Goal: Transaction & Acquisition: Download file/media

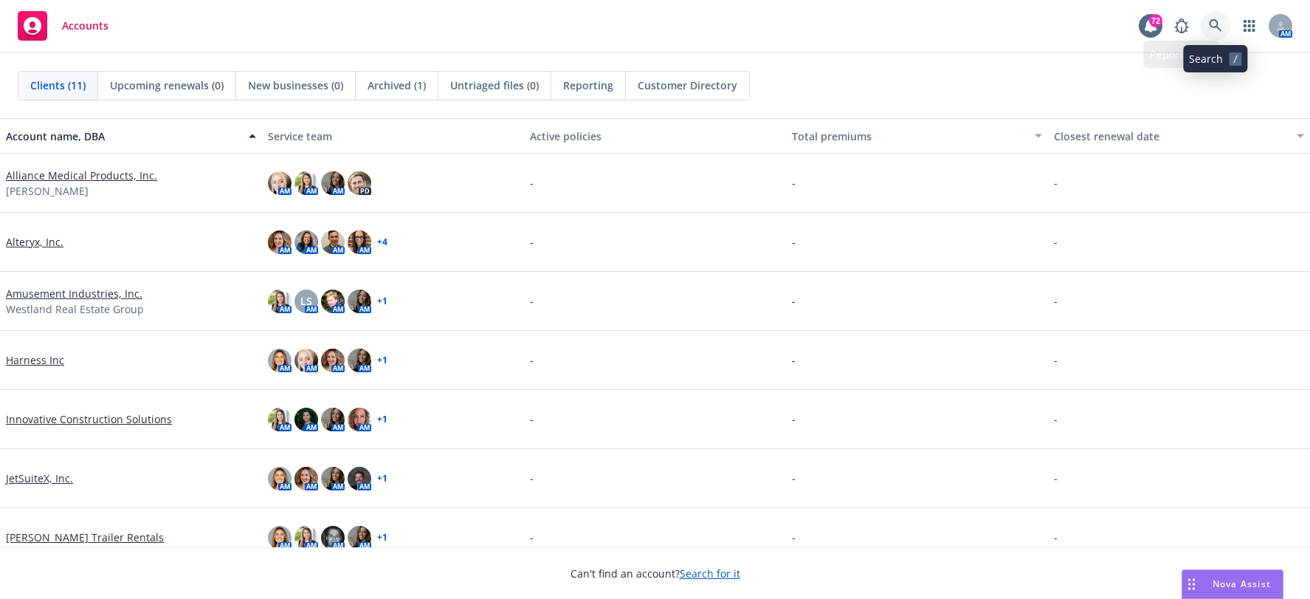
click at [1225, 34] on link at bounding box center [1216, 26] width 30 height 30
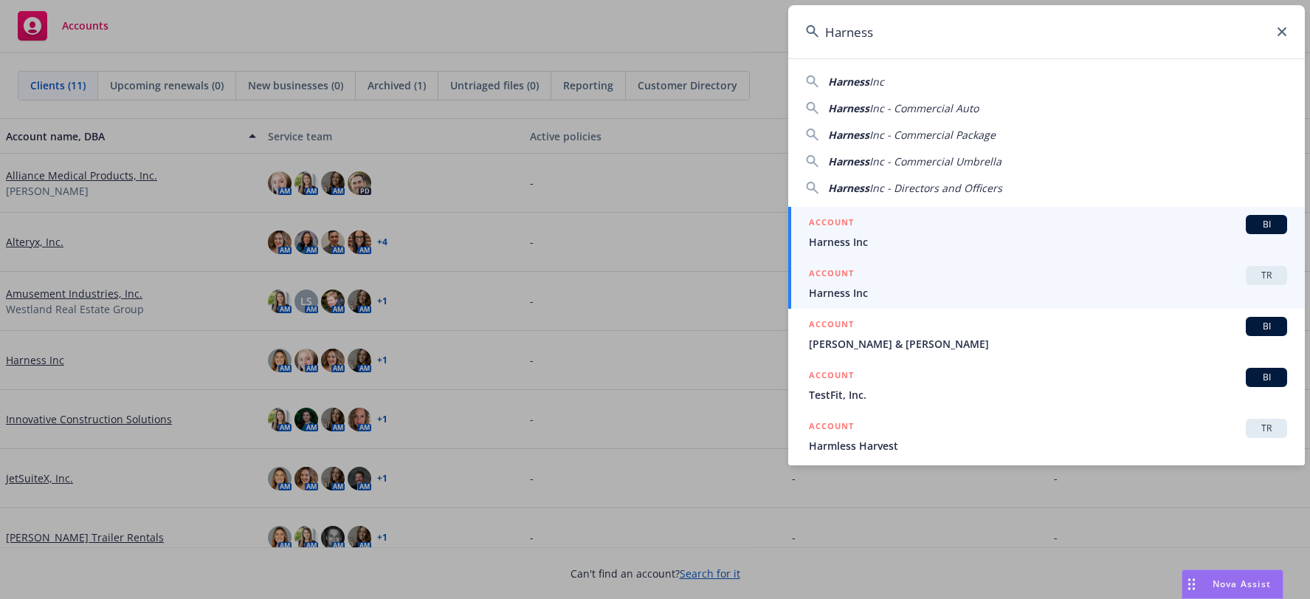
type input "Harness"
click at [969, 293] on span "Harness Inc" at bounding box center [1048, 292] width 478 height 15
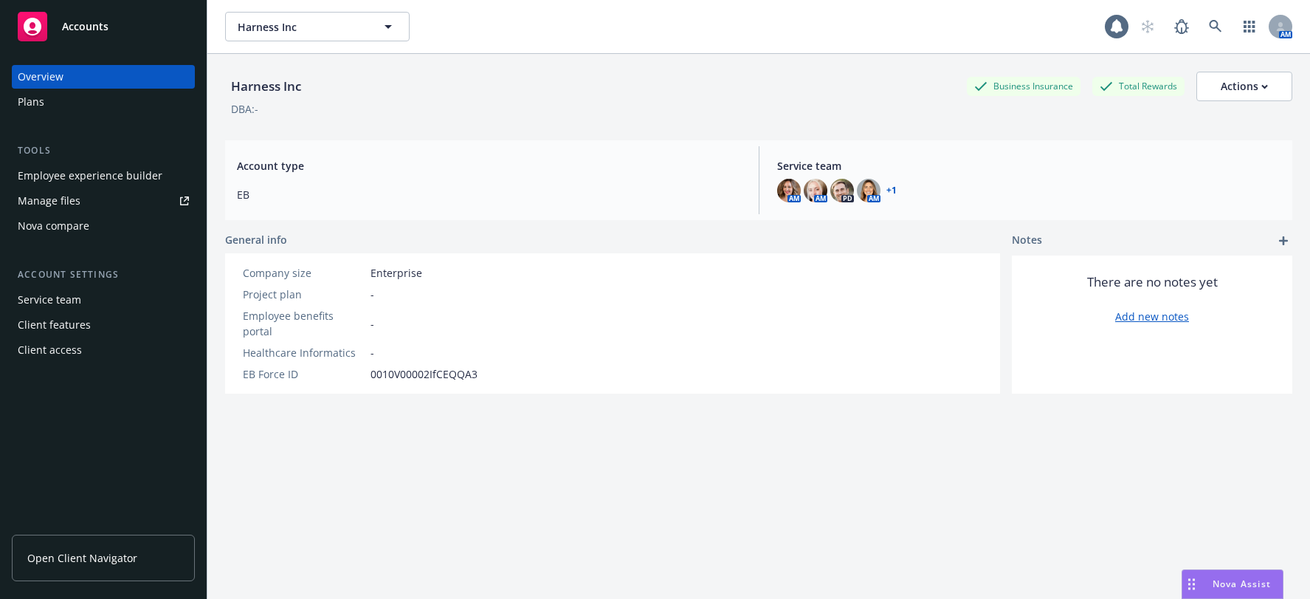
click at [128, 576] on link "Open Client Navigator" at bounding box center [103, 557] width 183 height 46
click at [108, 207] on link "Manage files" at bounding box center [103, 201] width 183 height 24
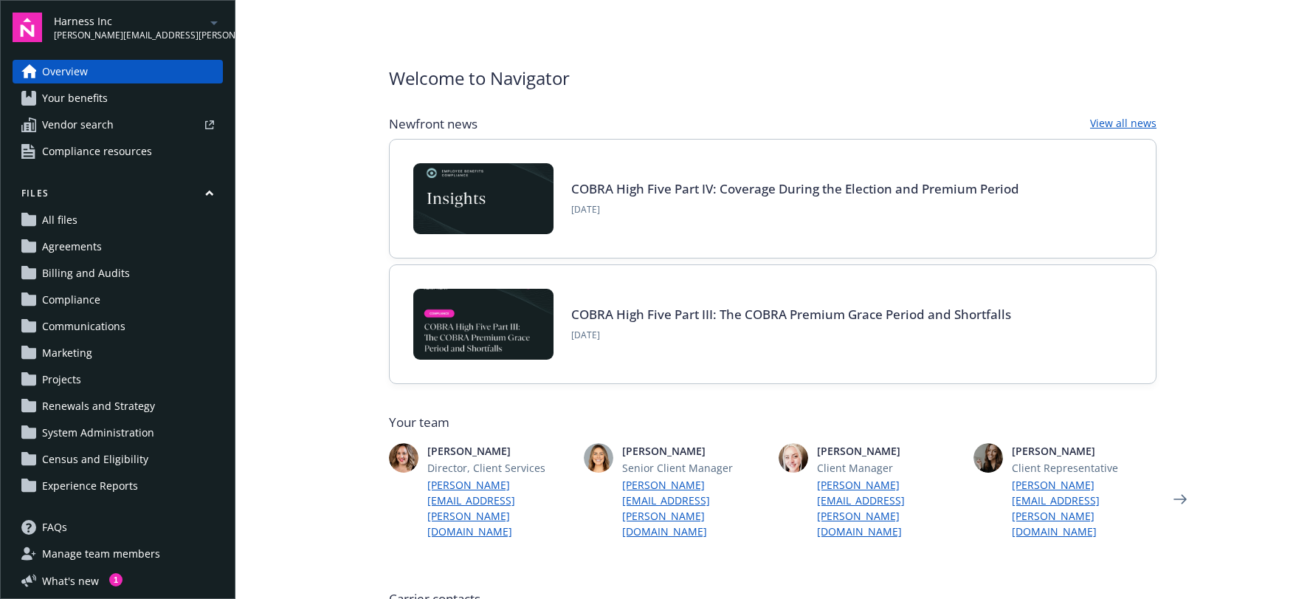
click at [79, 210] on link "All files" at bounding box center [118, 220] width 210 height 24
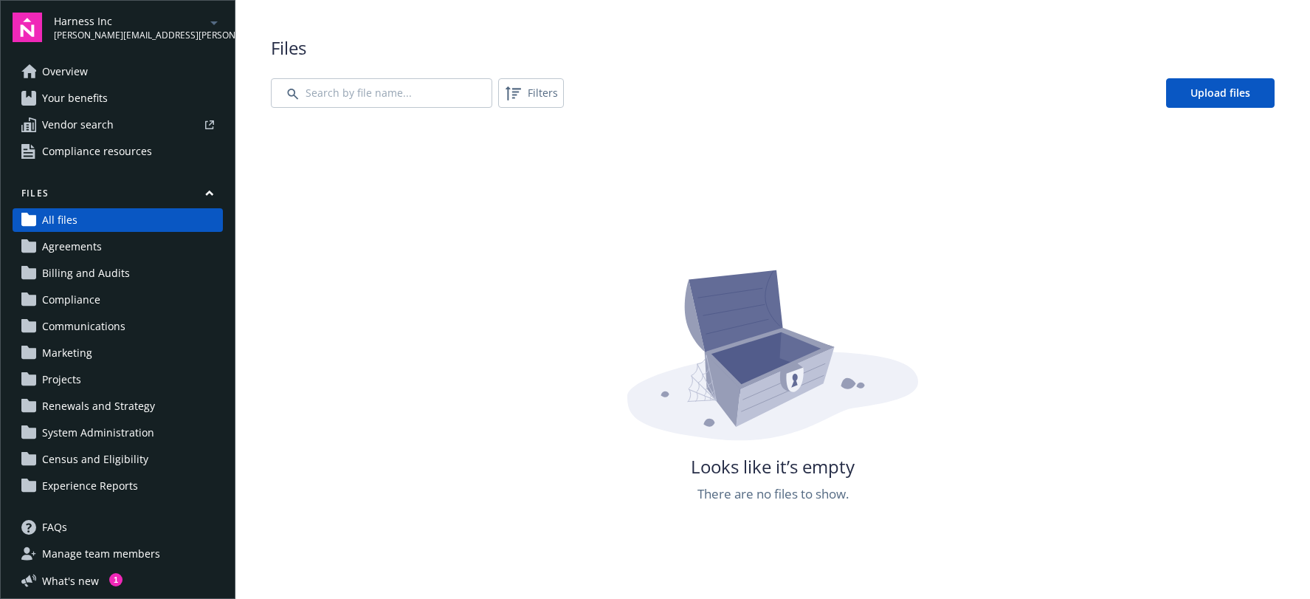
click at [62, 238] on span "Agreements" at bounding box center [72, 247] width 60 height 24
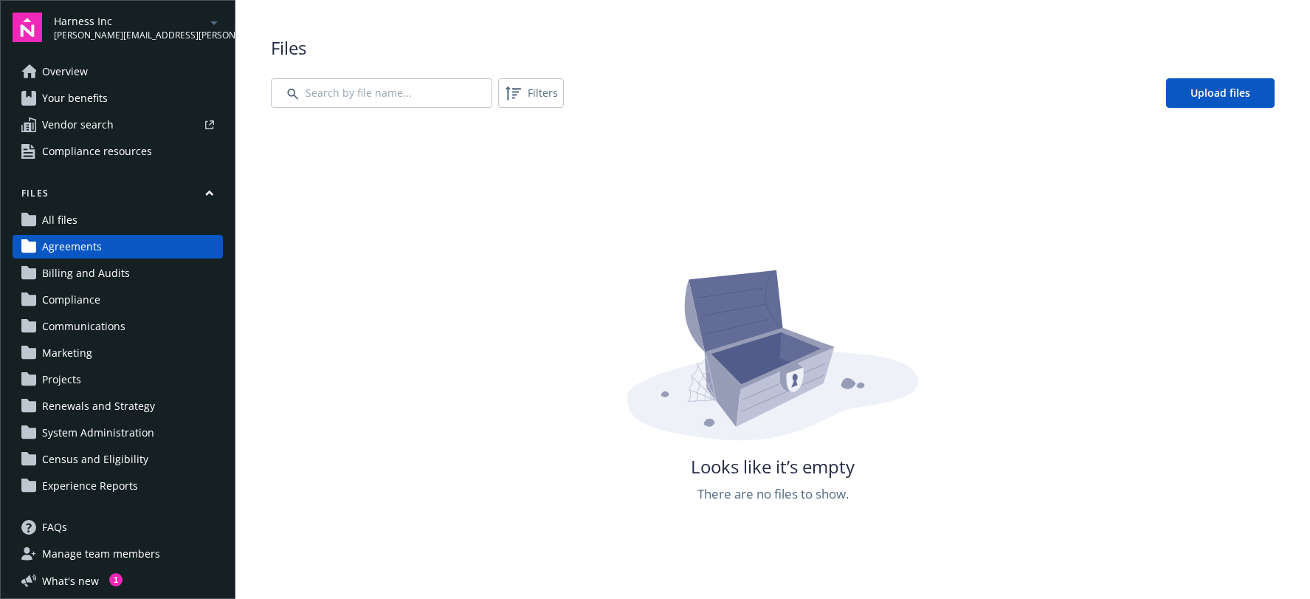
click at [80, 274] on span "Billing and Audits" at bounding box center [86, 273] width 88 height 24
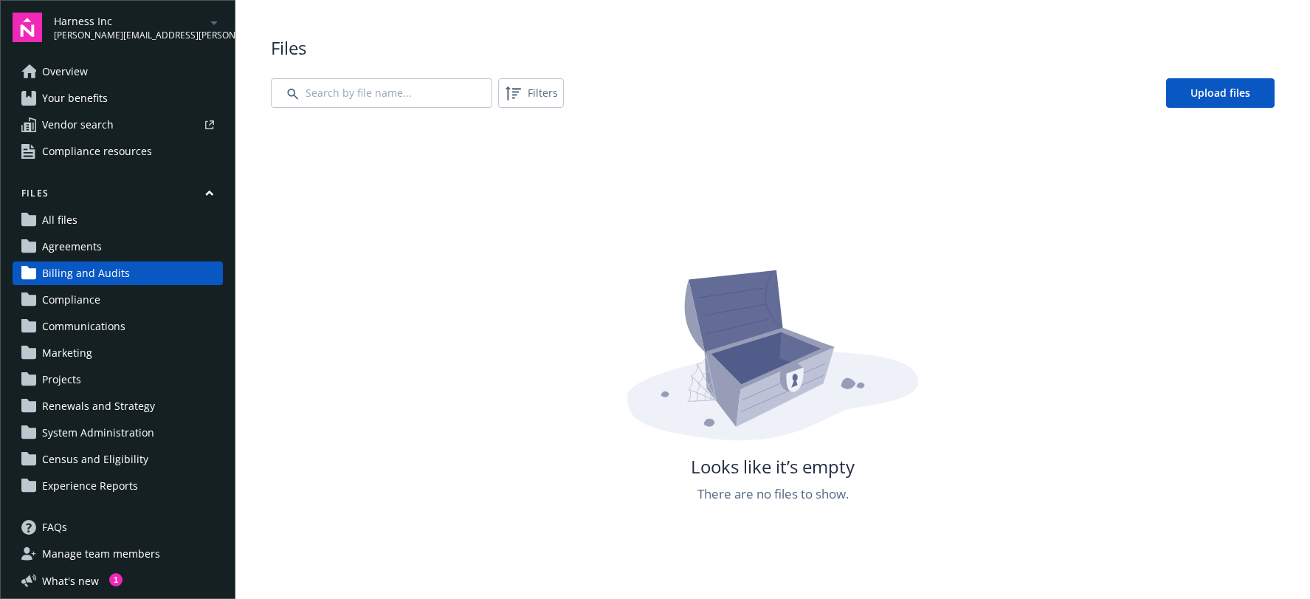
click at [87, 301] on span "Compliance" at bounding box center [71, 300] width 58 height 24
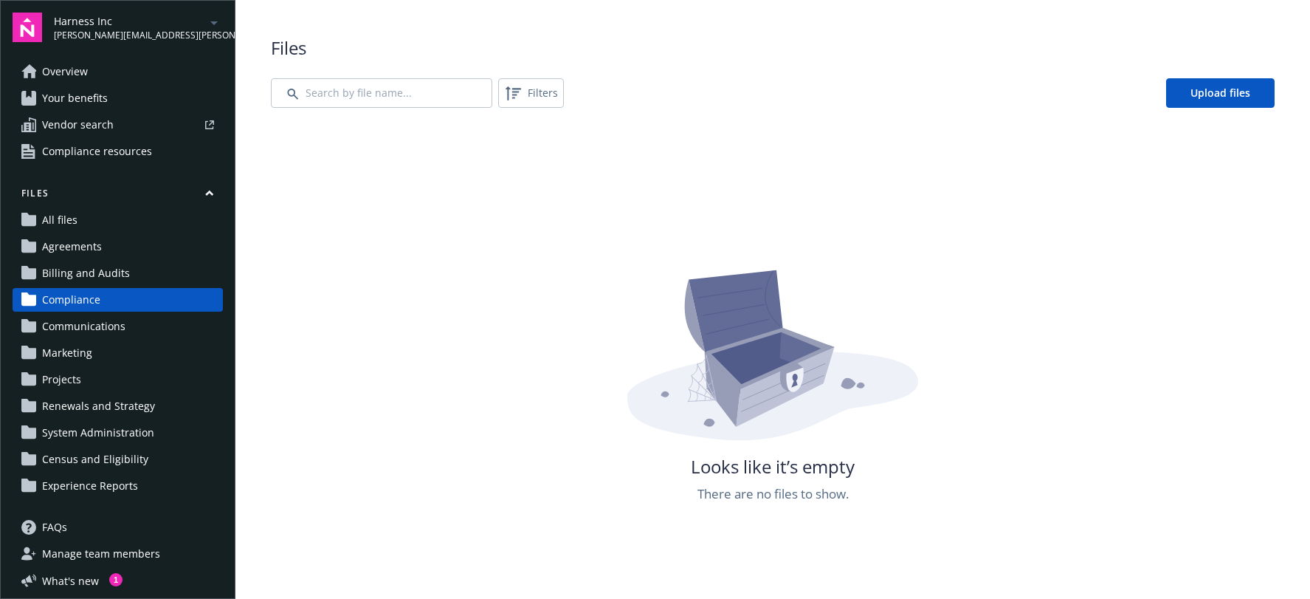
click at [78, 330] on span "Communications" at bounding box center [83, 326] width 83 height 24
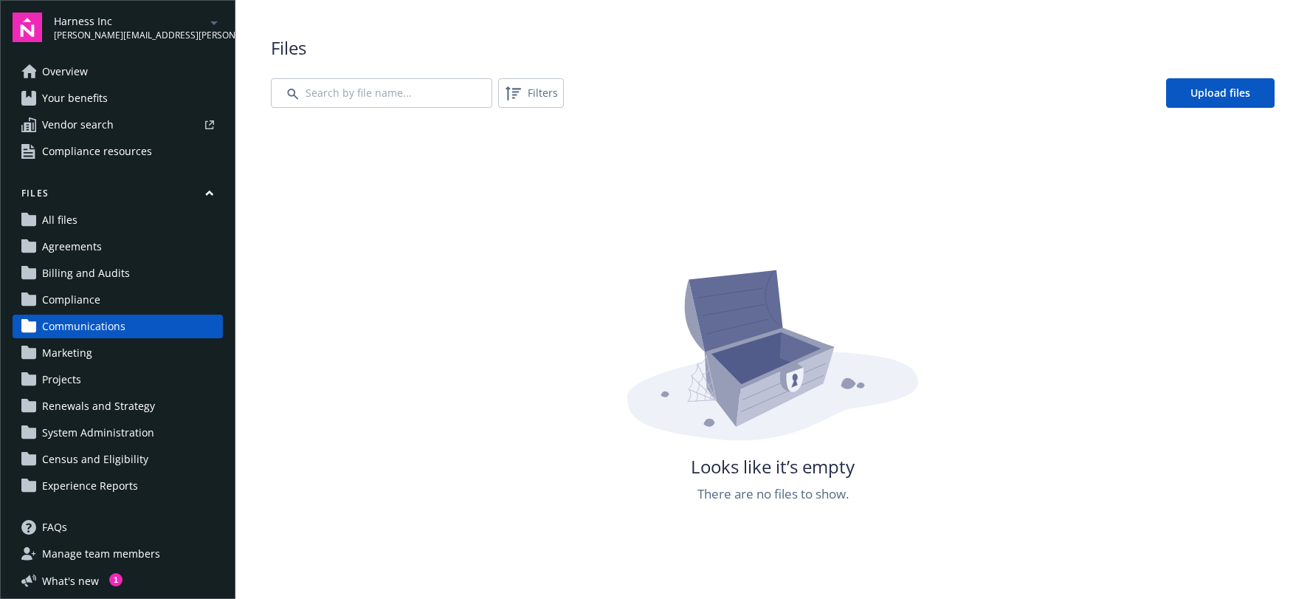
click at [85, 353] on span "Marketing" at bounding box center [67, 353] width 50 height 24
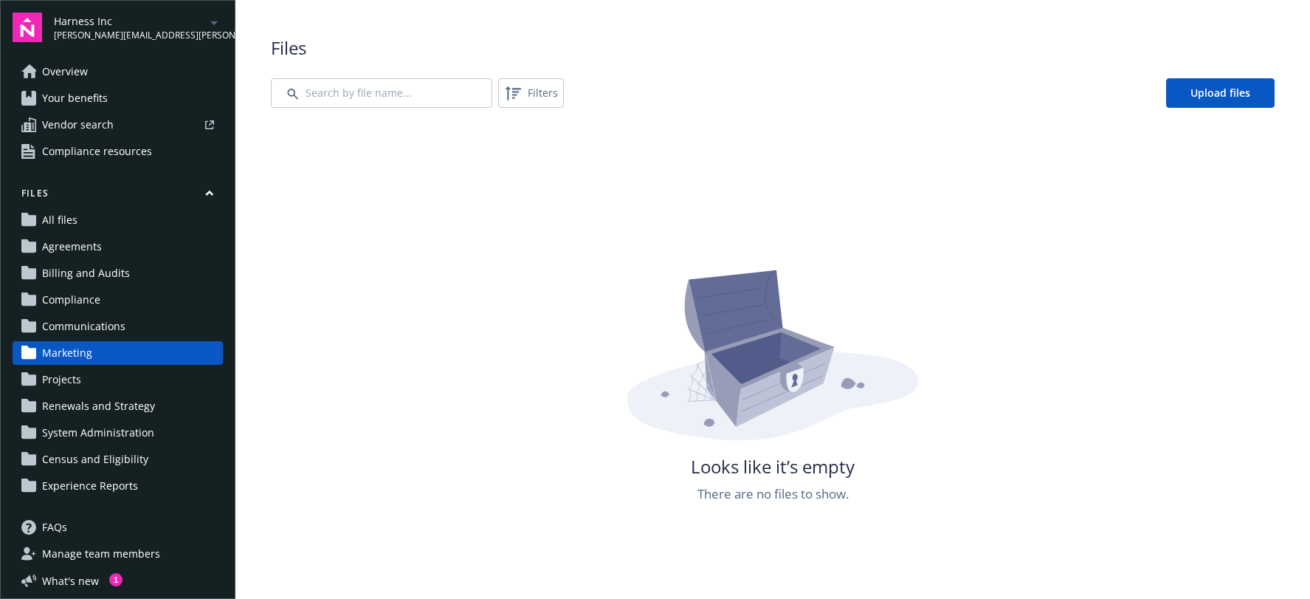
click at [83, 380] on link "Projects" at bounding box center [118, 380] width 210 height 24
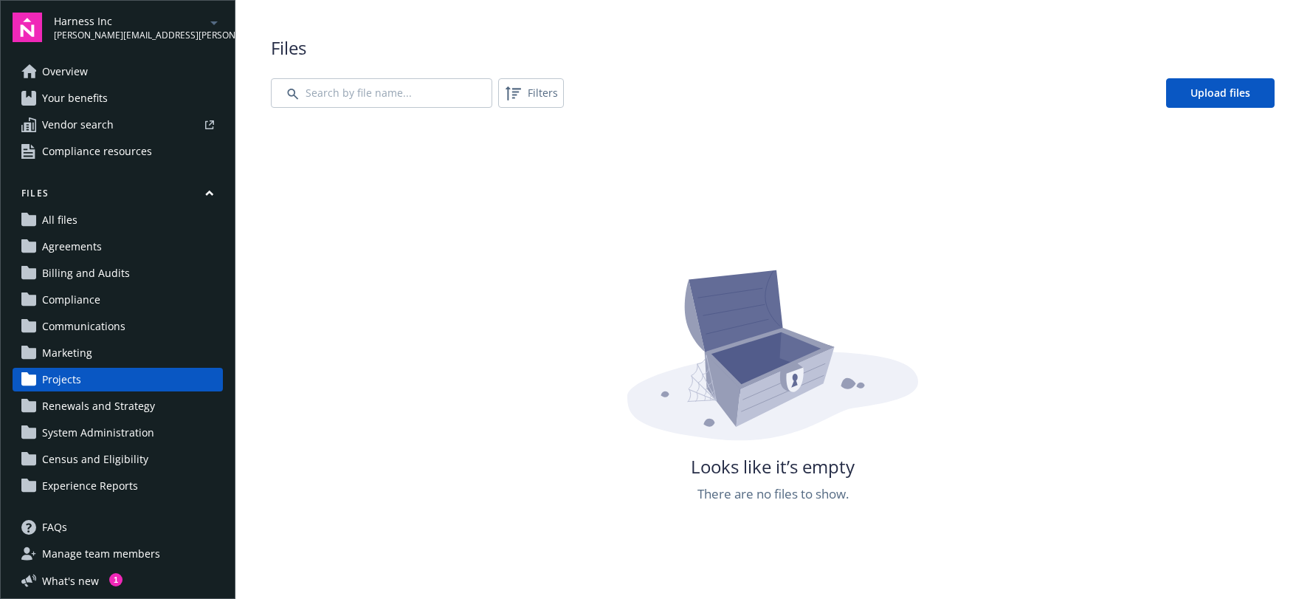
drag, startPoint x: 94, startPoint y: 411, endPoint x: 94, endPoint y: 427, distance: 15.5
click at [94, 412] on span "Renewals and Strategy" at bounding box center [98, 406] width 113 height 24
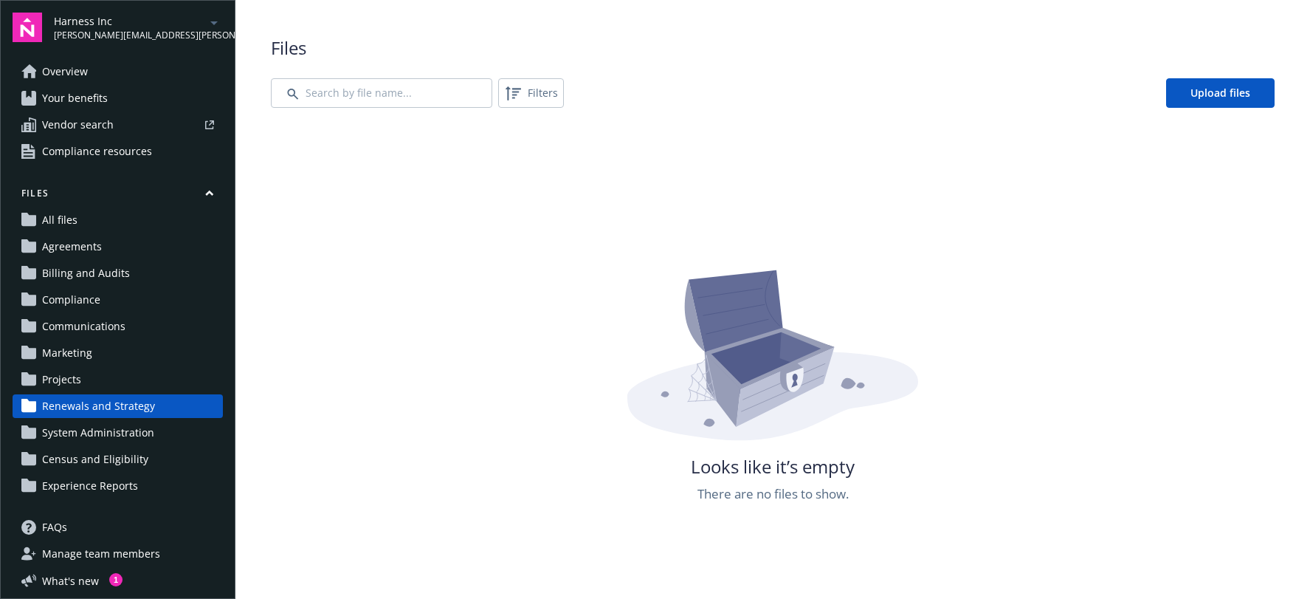
click at [94, 435] on span "System Administration" at bounding box center [98, 433] width 112 height 24
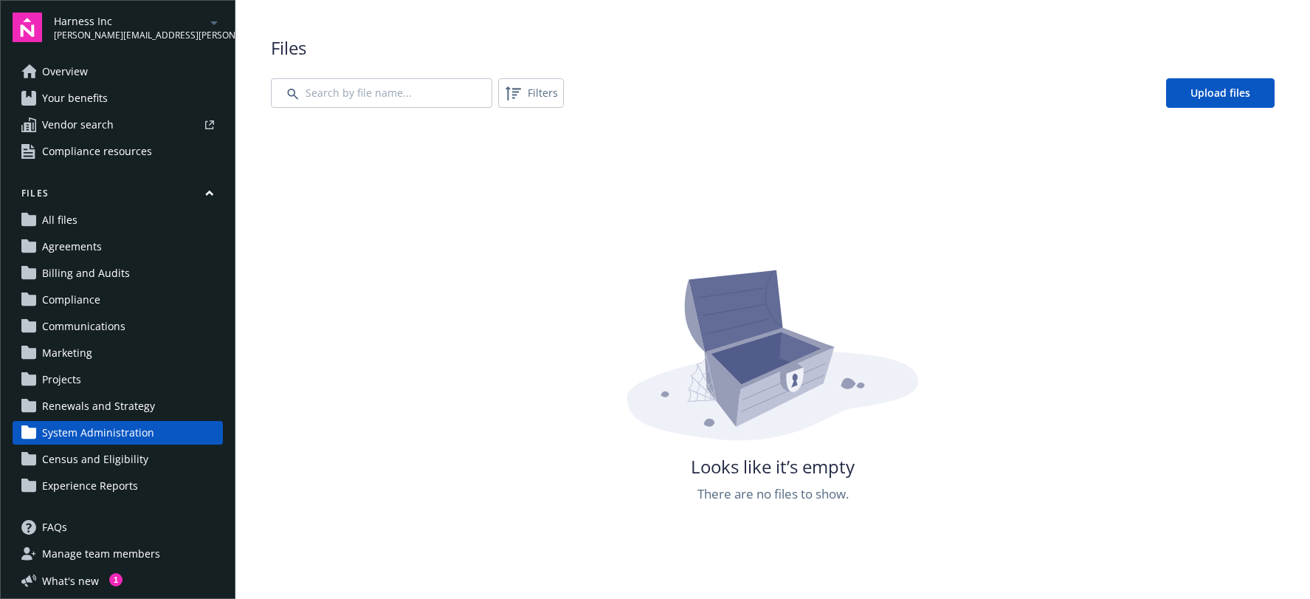
click at [99, 464] on span "Census and Eligibility" at bounding box center [95, 459] width 106 height 24
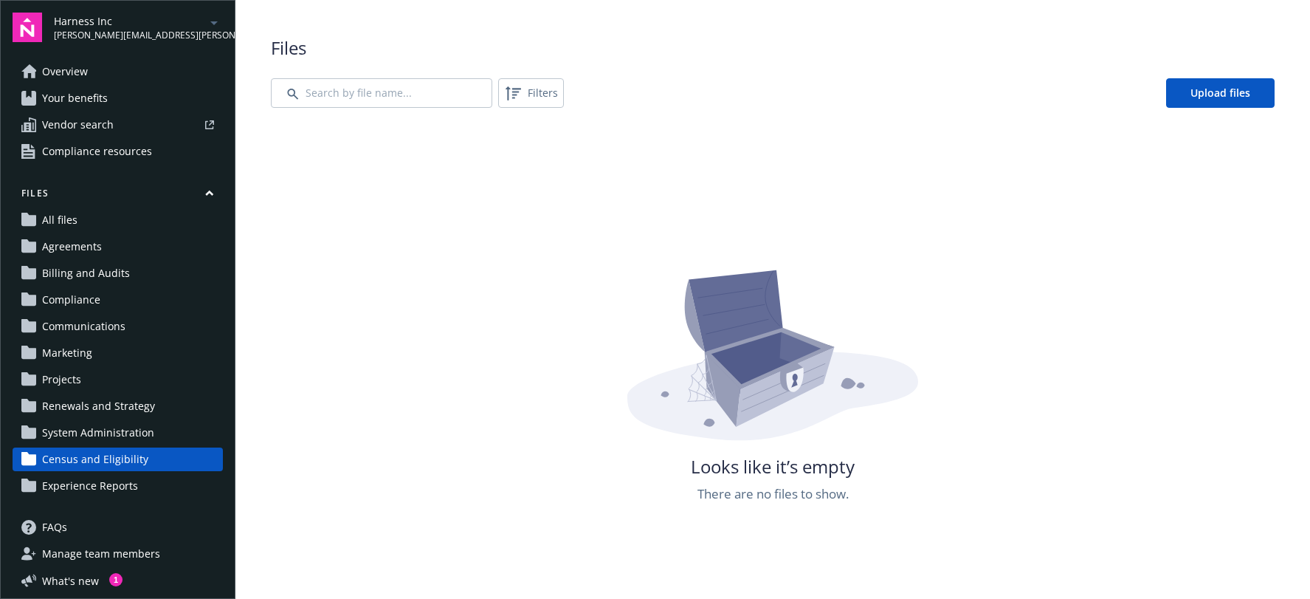
click at [99, 484] on span "Experience Reports" at bounding box center [90, 486] width 96 height 24
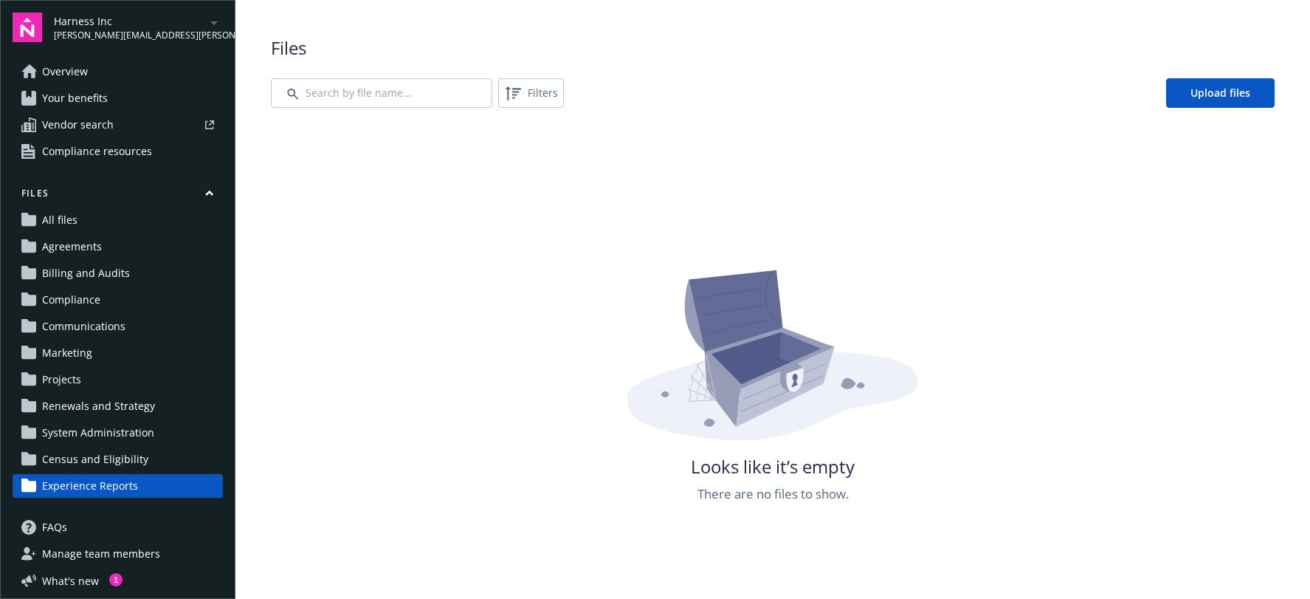
click at [70, 216] on span "All files" at bounding box center [59, 220] width 35 height 24
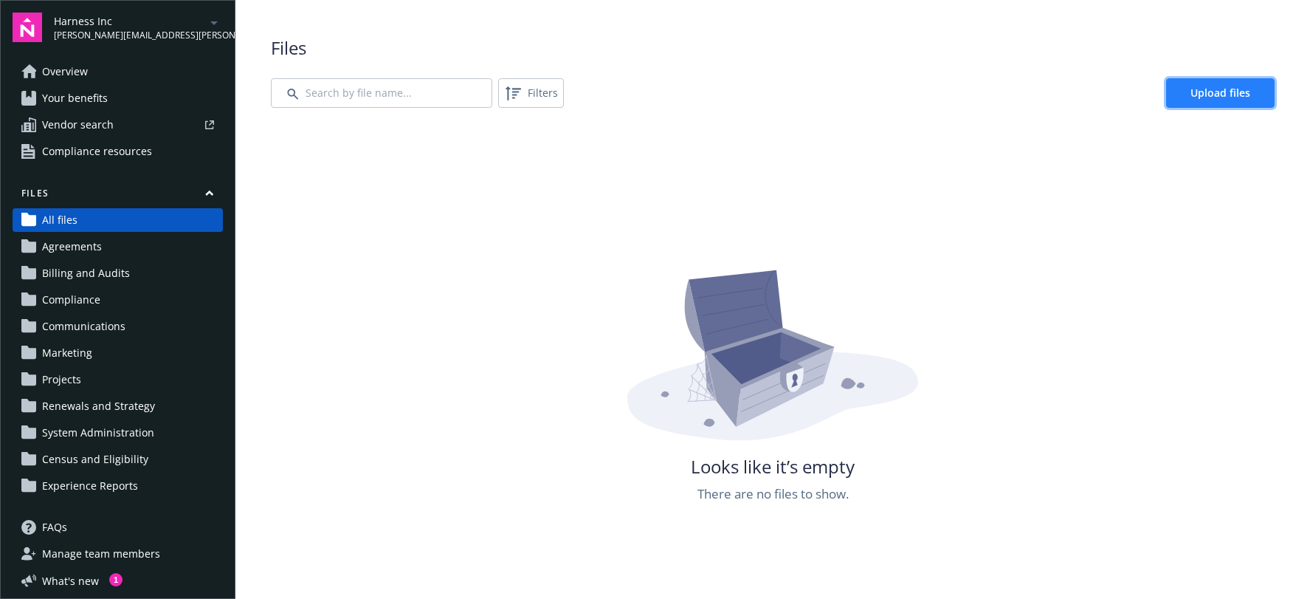
click at [1190, 90] on span "Upload files" at bounding box center [1220, 93] width 60 height 14
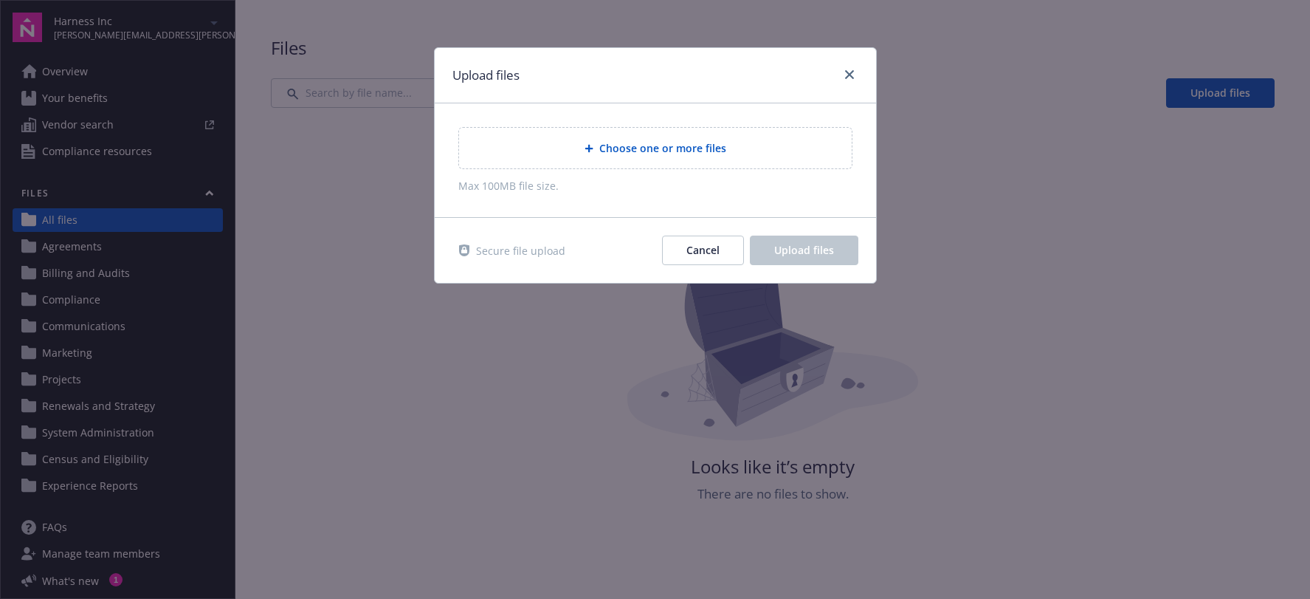
click at [643, 162] on div "Choose one or more files" at bounding box center [655, 148] width 393 height 41
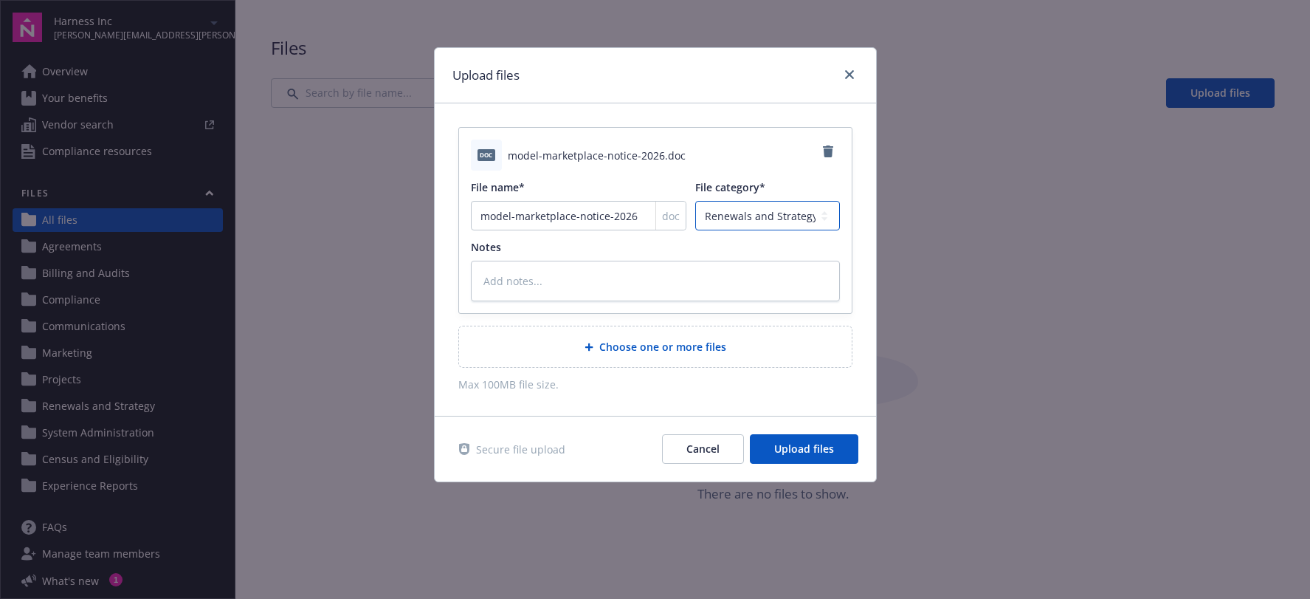
click at [737, 225] on select "Agreements Billing and Audits Census and Eligibility Communications Compliance …" at bounding box center [767, 216] width 144 height 30
click at [576, 204] on input "model-marketplace-notice-2026" at bounding box center [579, 216] width 216 height 30
click at [621, 220] on input "model-marketplace-notice-2026" at bounding box center [579, 216] width 216 height 30
drag, startPoint x: 646, startPoint y: 215, endPoint x: 435, endPoint y: 213, distance: 211.1
click at [435, 213] on div "doc model-marketplace-notice-2026.doc File name* model-marketplace-notice-2026 …" at bounding box center [655, 259] width 441 height 312
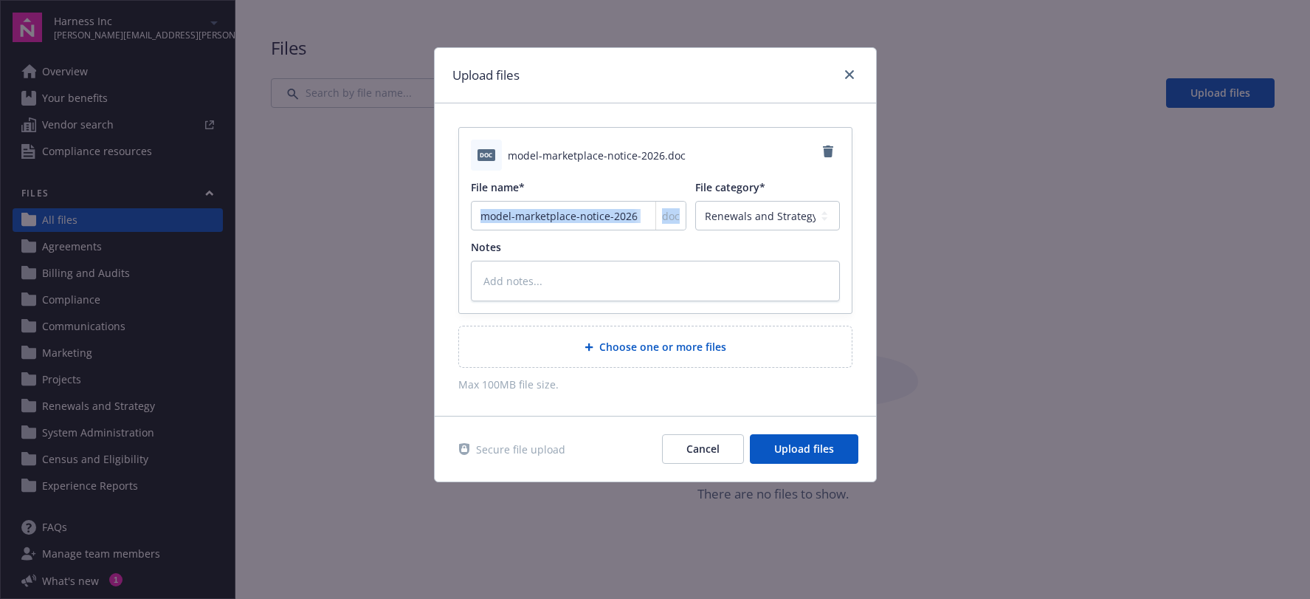
click at [603, 214] on input "model-marketplace-notice-2026" at bounding box center [579, 216] width 216 height 30
click at [708, 458] on button "Cancel" at bounding box center [703, 449] width 82 height 30
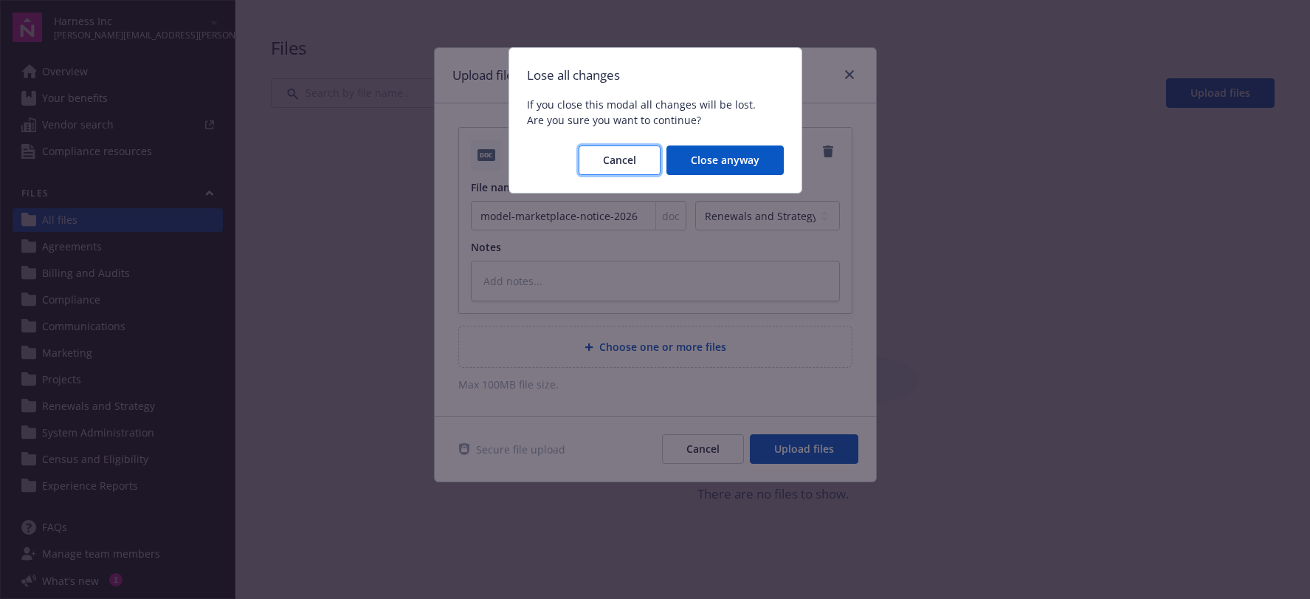
click at [617, 169] on button "Cancel" at bounding box center [620, 160] width 82 height 30
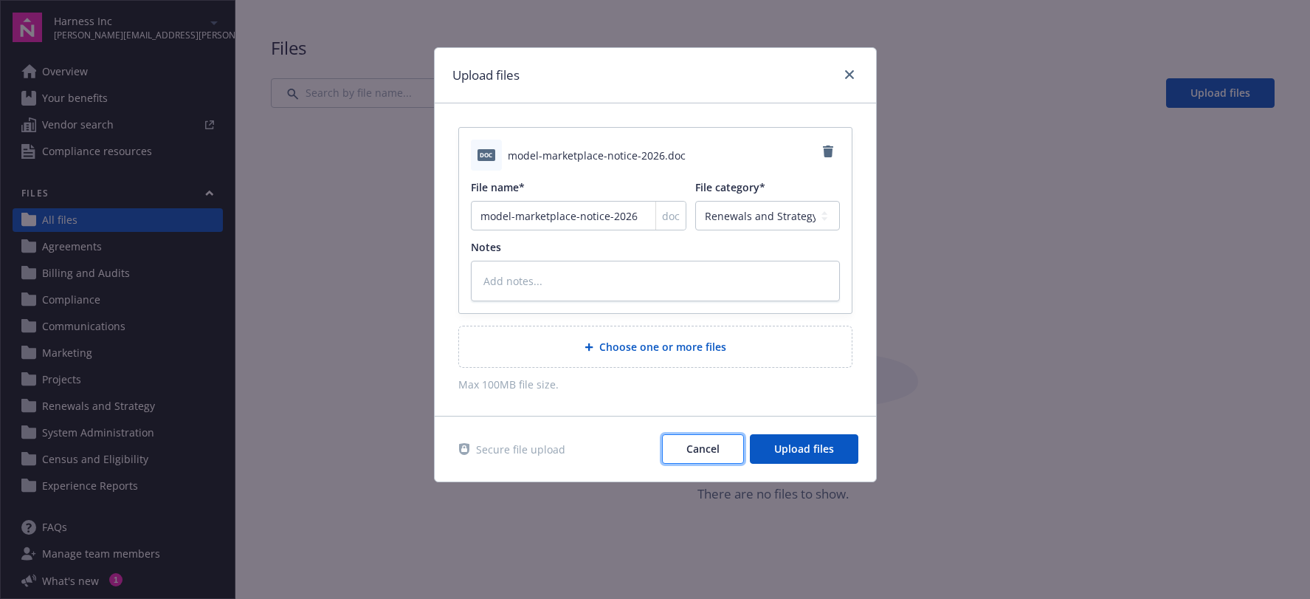
click at [731, 447] on button "Cancel" at bounding box center [703, 449] width 82 height 30
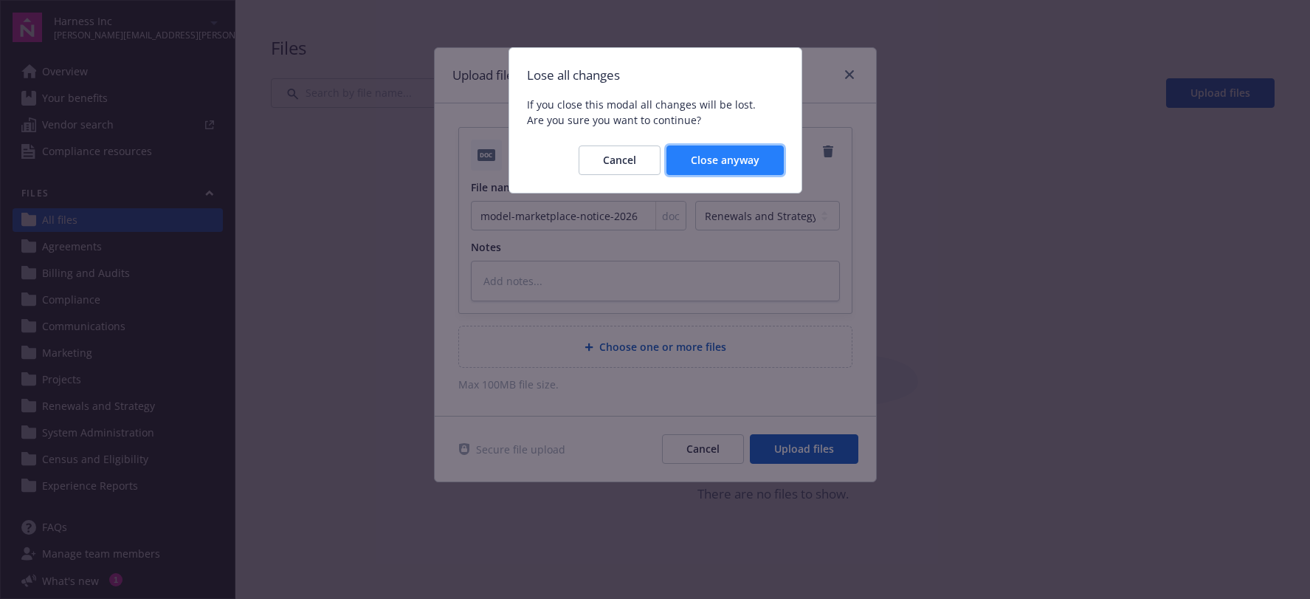
click at [745, 165] on span "Close anyway" at bounding box center [725, 160] width 69 height 14
type textarea "x"
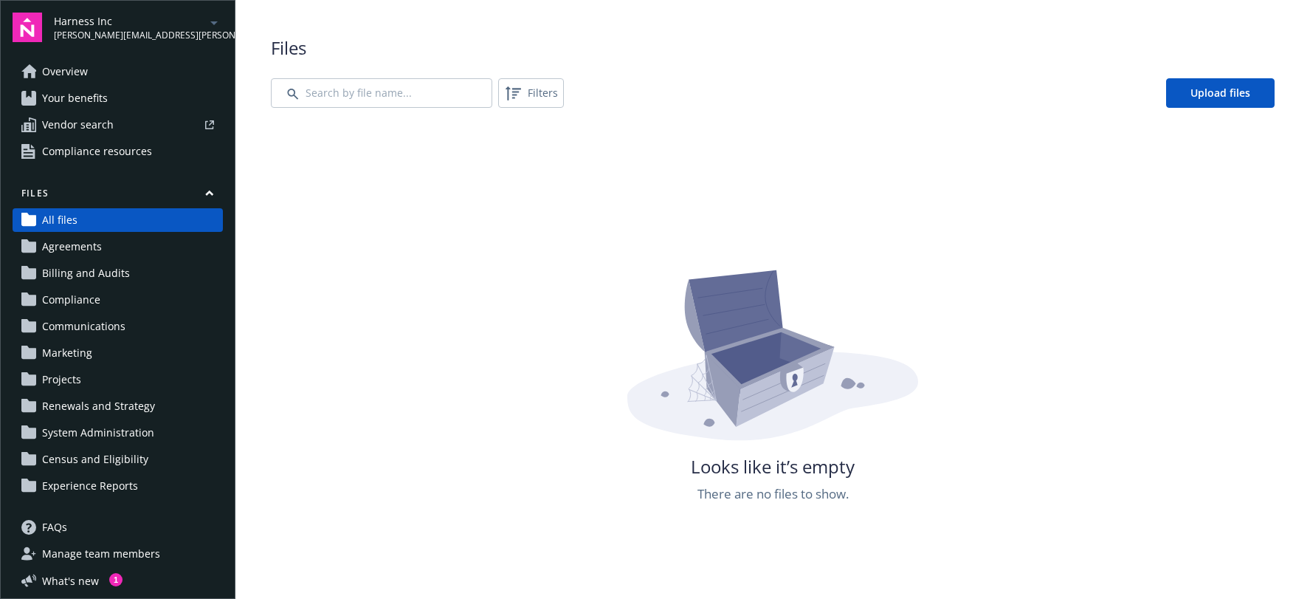
click at [108, 197] on button "Files" at bounding box center [118, 196] width 210 height 18
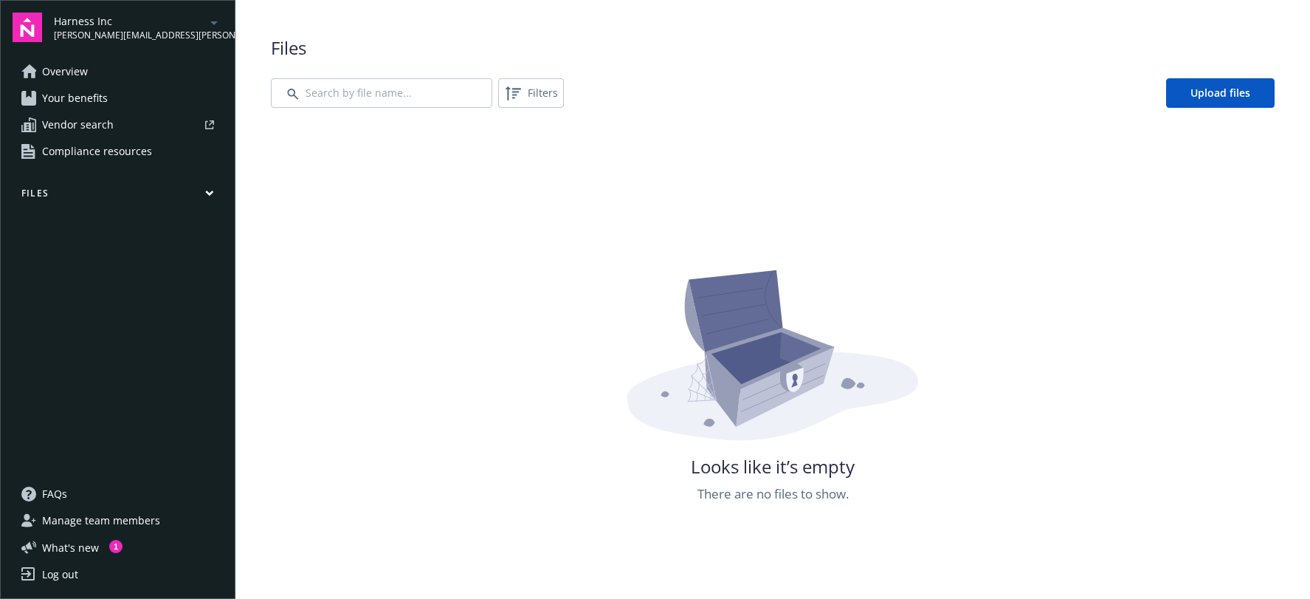
click at [212, 193] on icon "button" at bounding box center [209, 193] width 7 height 4
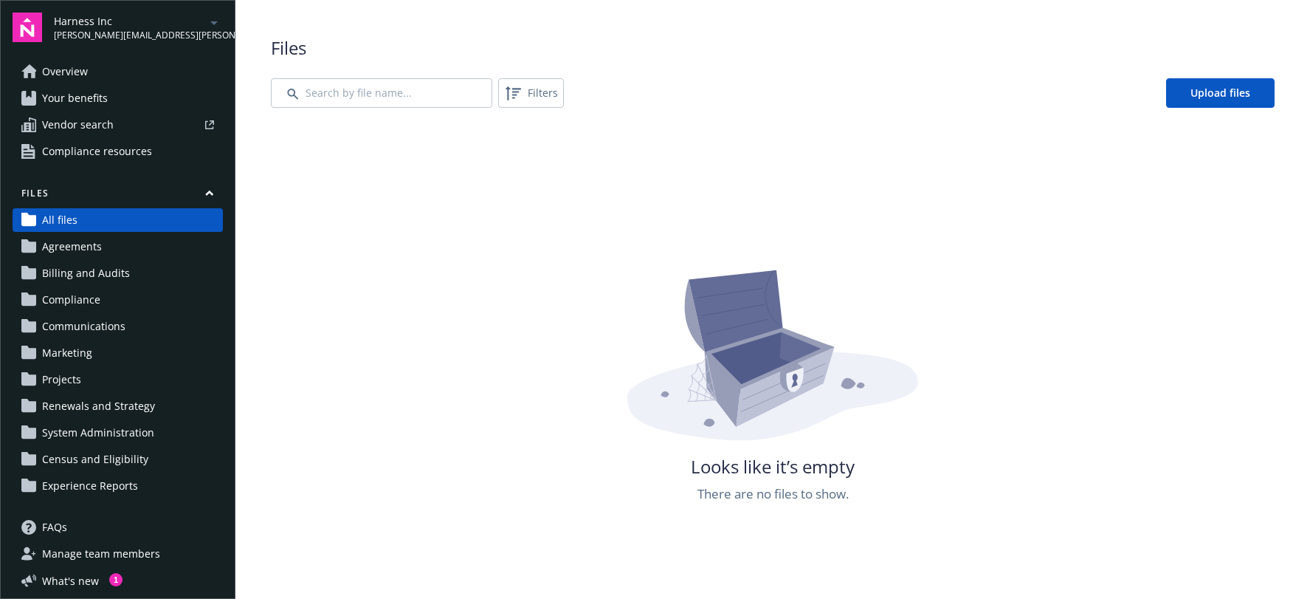
click at [63, 312] on div "Files All files Agreements Billing and Audits Compliance Communications Marketi…" at bounding box center [118, 342] width 210 height 311
click at [63, 323] on span "Communications" at bounding box center [83, 326] width 83 height 24
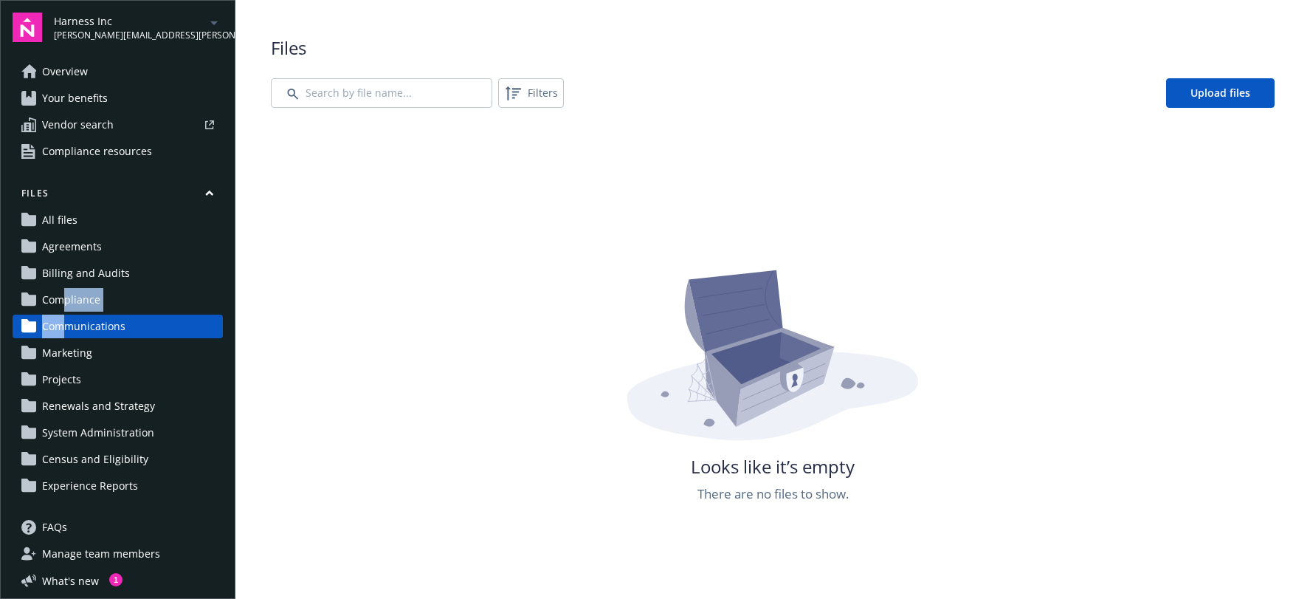
click at [64, 294] on span "Compliance" at bounding box center [71, 300] width 58 height 24
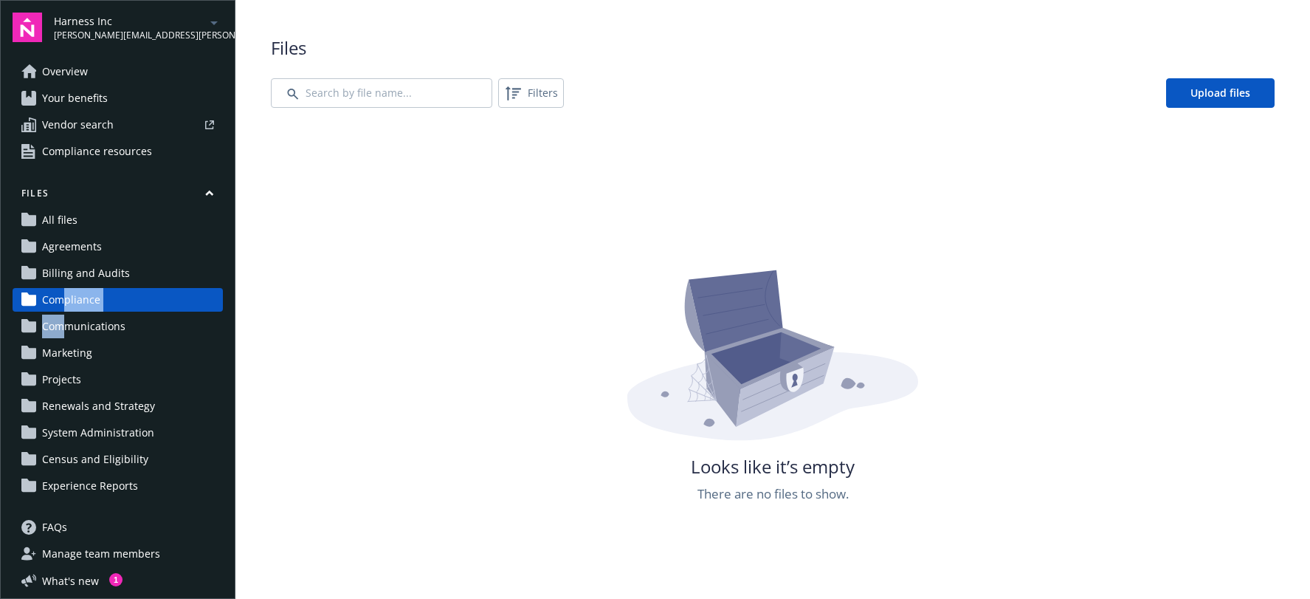
click at [63, 242] on span "Agreements" at bounding box center [72, 247] width 60 height 24
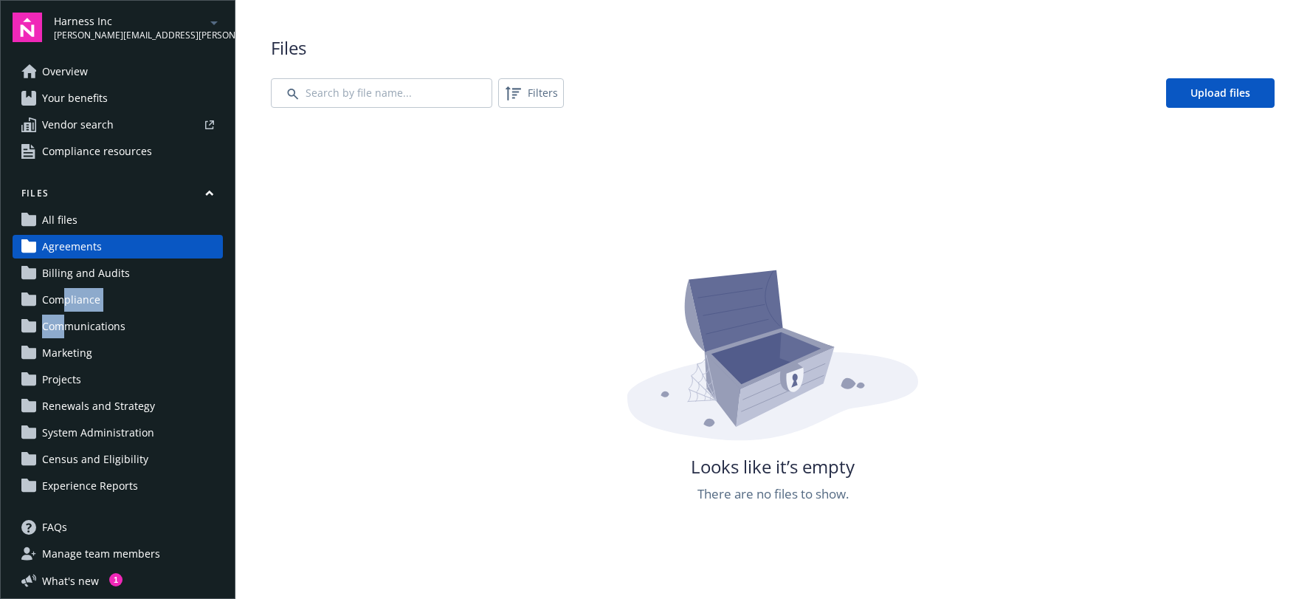
click at [65, 209] on span "All files" at bounding box center [59, 220] width 35 height 24
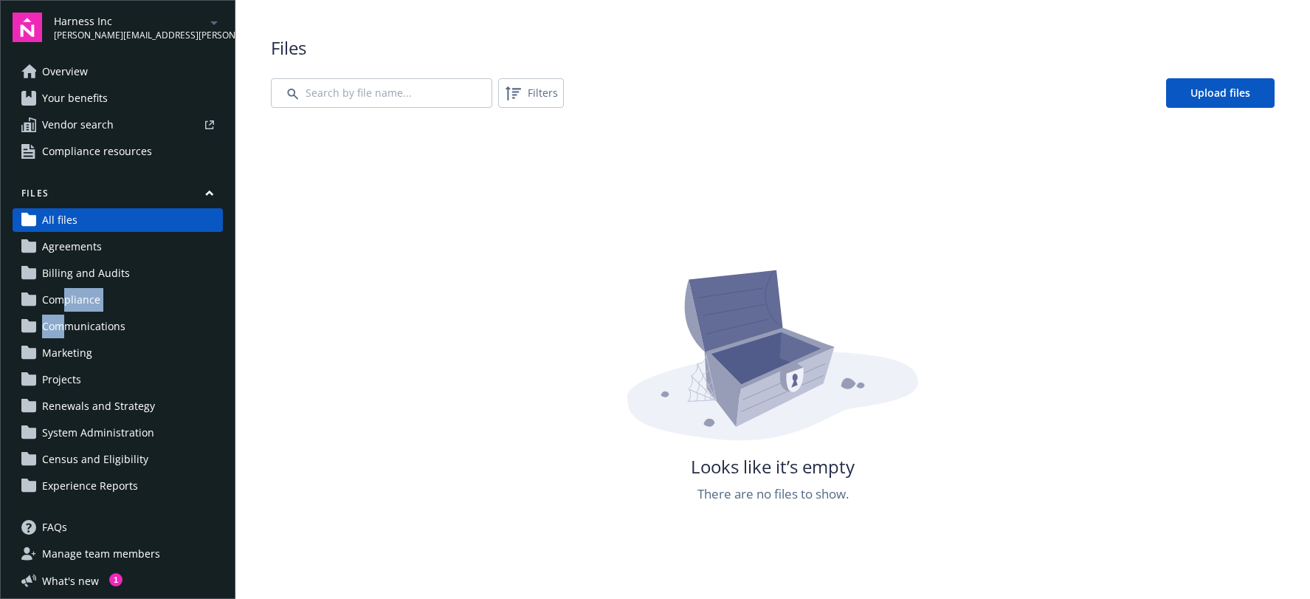
click at [103, 296] on link "Compliance" at bounding box center [118, 300] width 210 height 24
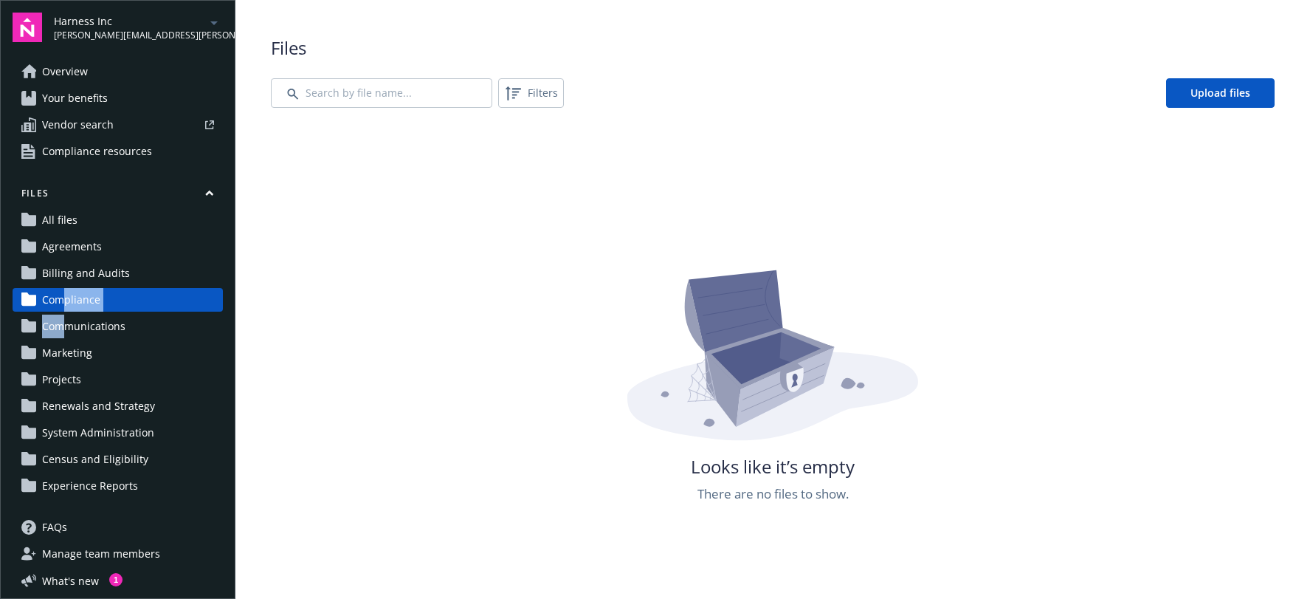
click at [82, 306] on span "Compliance" at bounding box center [71, 300] width 58 height 24
click at [86, 323] on span "Communications" at bounding box center [83, 326] width 83 height 24
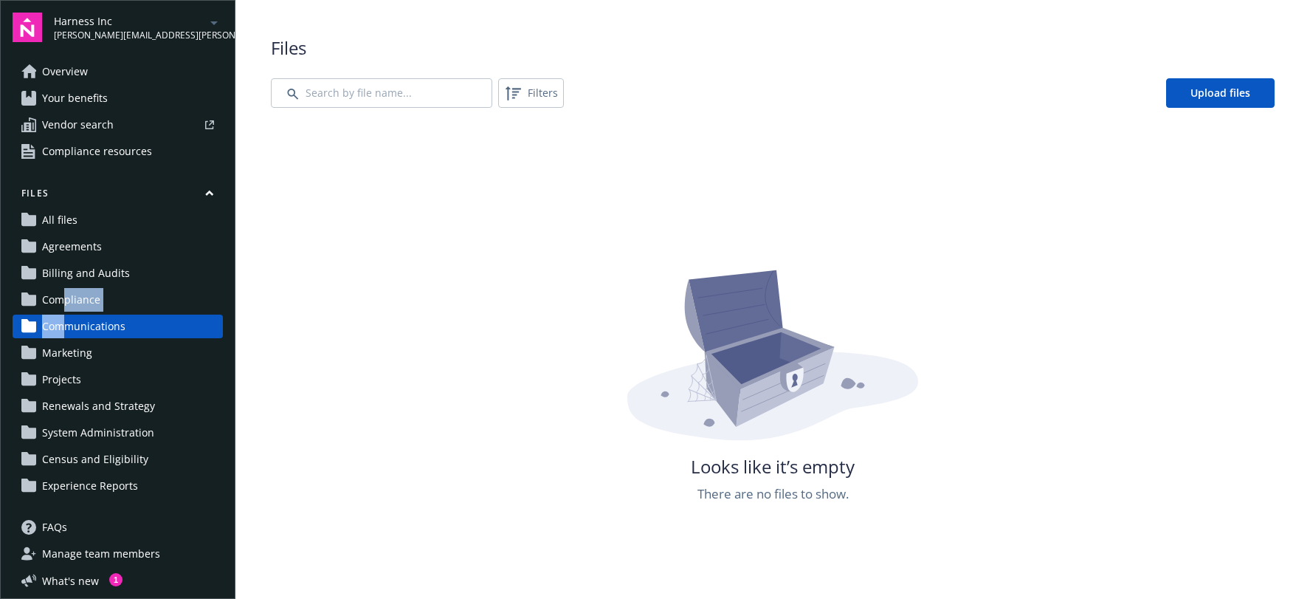
drag, startPoint x: 102, startPoint y: 346, endPoint x: 102, endPoint y: 356, distance: 10.3
click at [102, 347] on link "Marketing" at bounding box center [118, 353] width 210 height 24
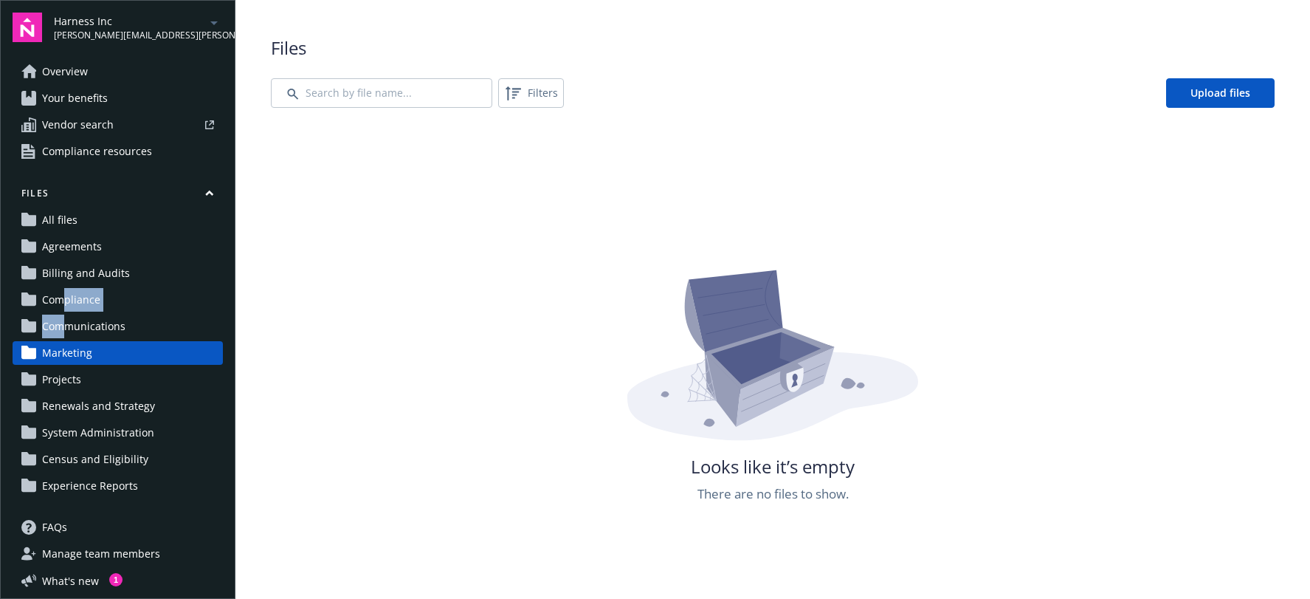
click at [102, 323] on span "Communications" at bounding box center [83, 326] width 83 height 24
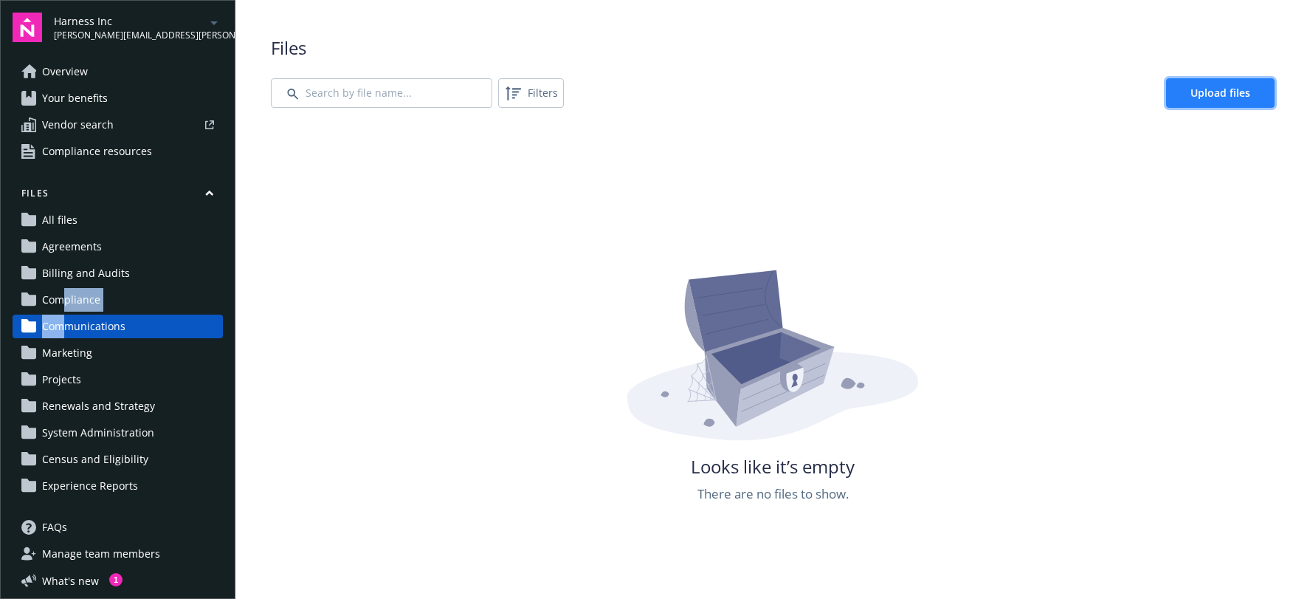
click at [1205, 99] on span "Upload files" at bounding box center [1220, 93] width 60 height 14
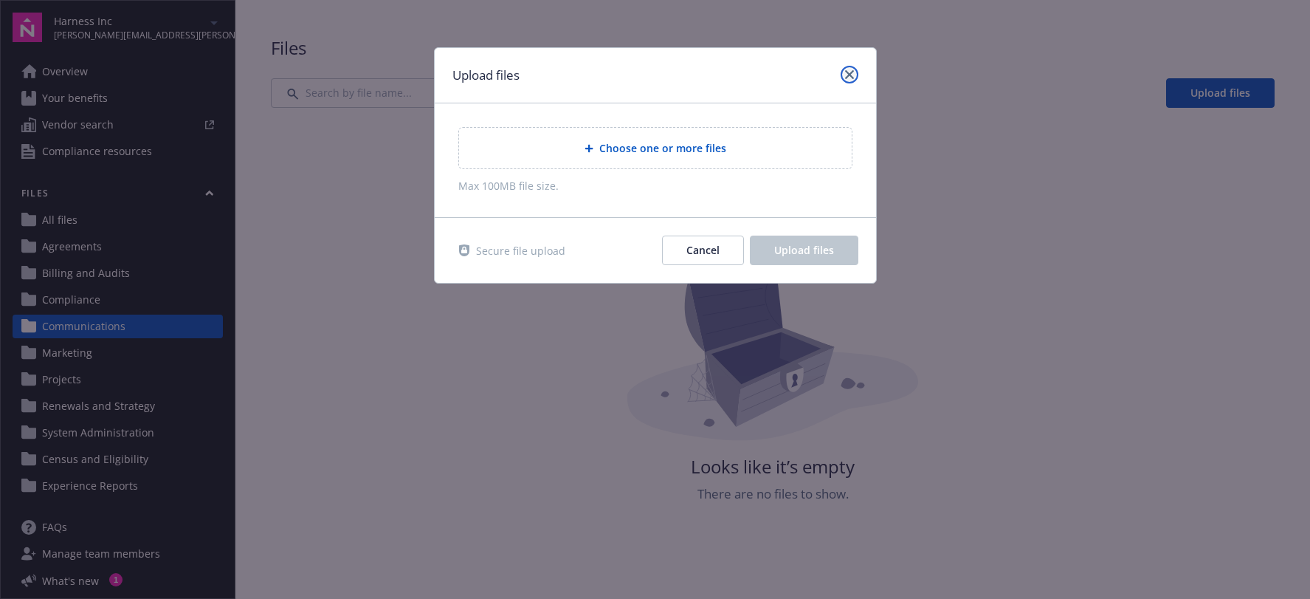
click at [855, 69] on link "close" at bounding box center [850, 75] width 18 height 18
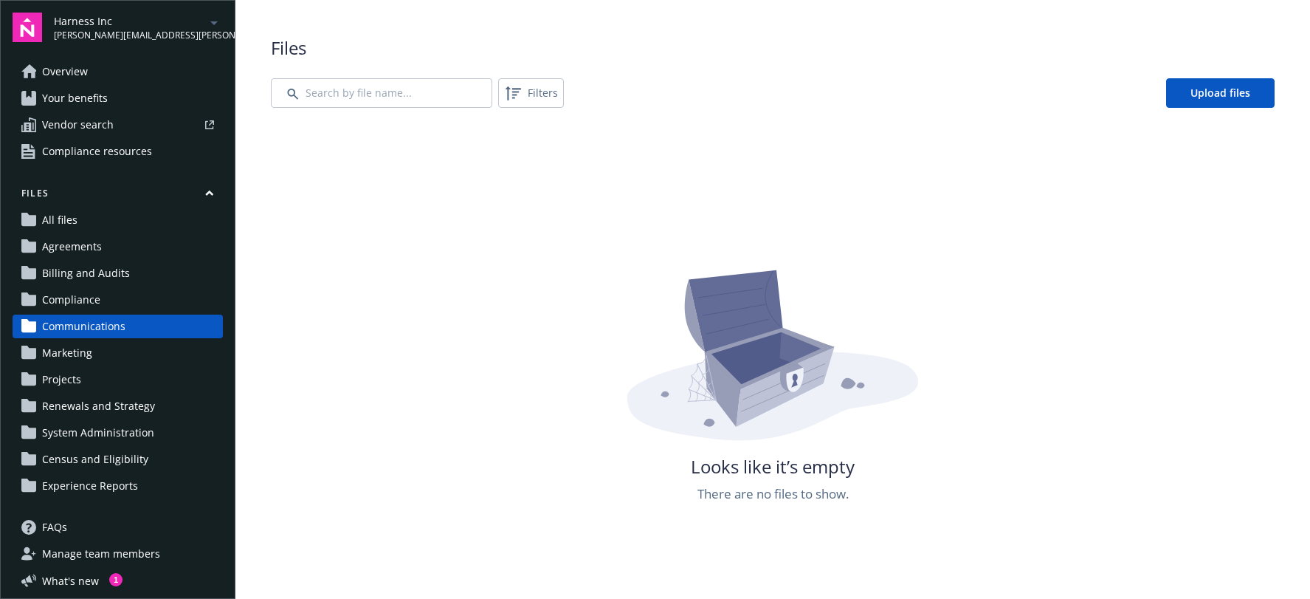
click at [93, 97] on span "Your benefits" at bounding box center [75, 98] width 66 height 24
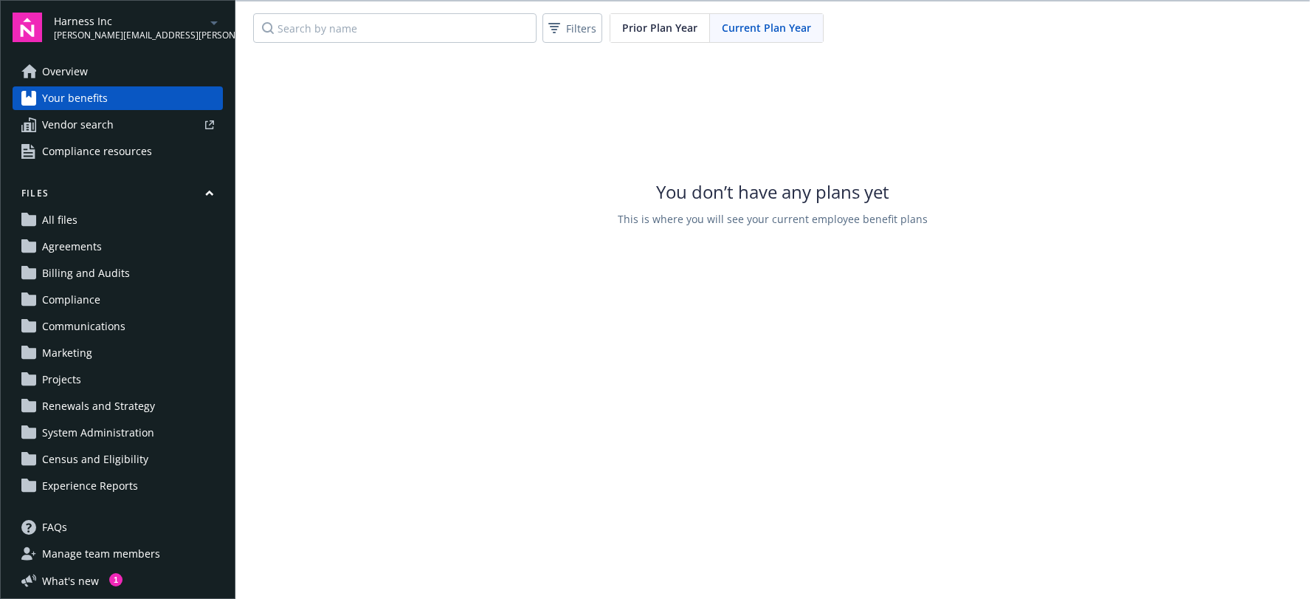
click at [86, 77] on span "Overview" at bounding box center [65, 72] width 46 height 24
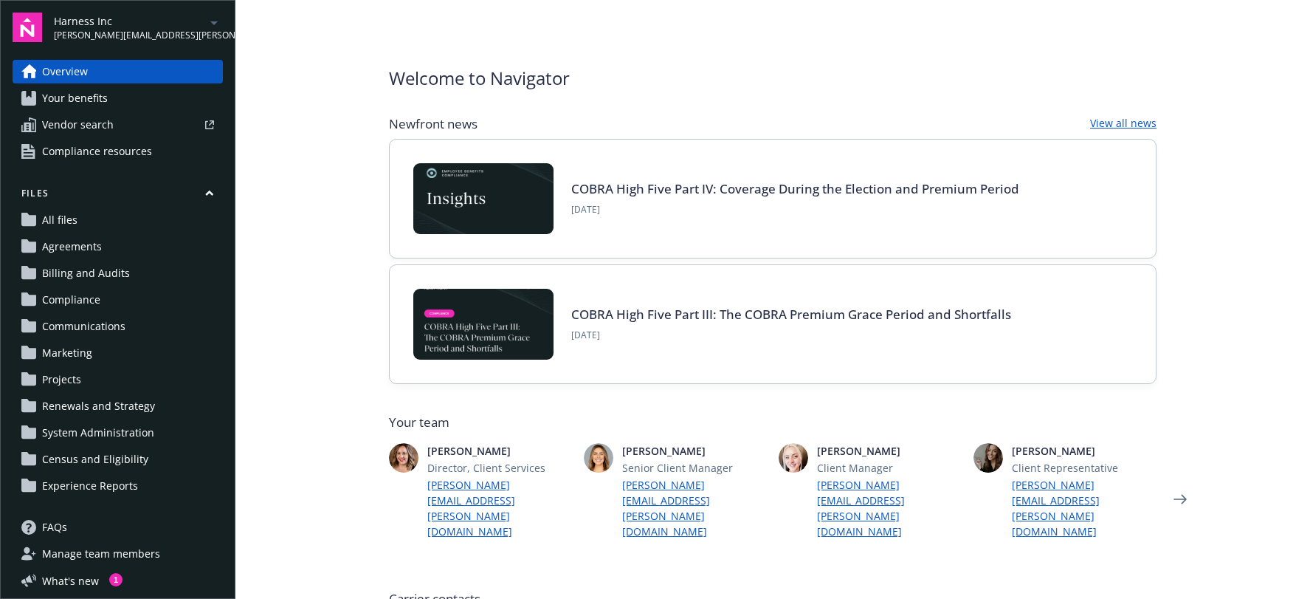
click at [87, 194] on button "Files" at bounding box center [118, 196] width 210 height 18
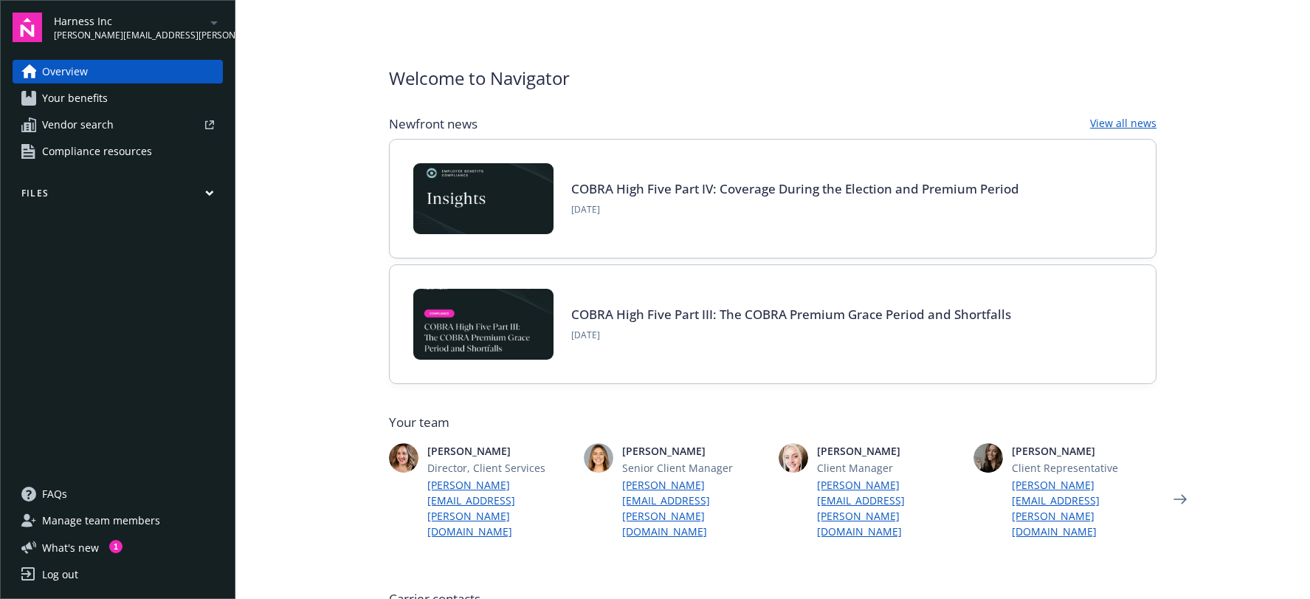
click at [92, 197] on button "Files" at bounding box center [118, 196] width 210 height 18
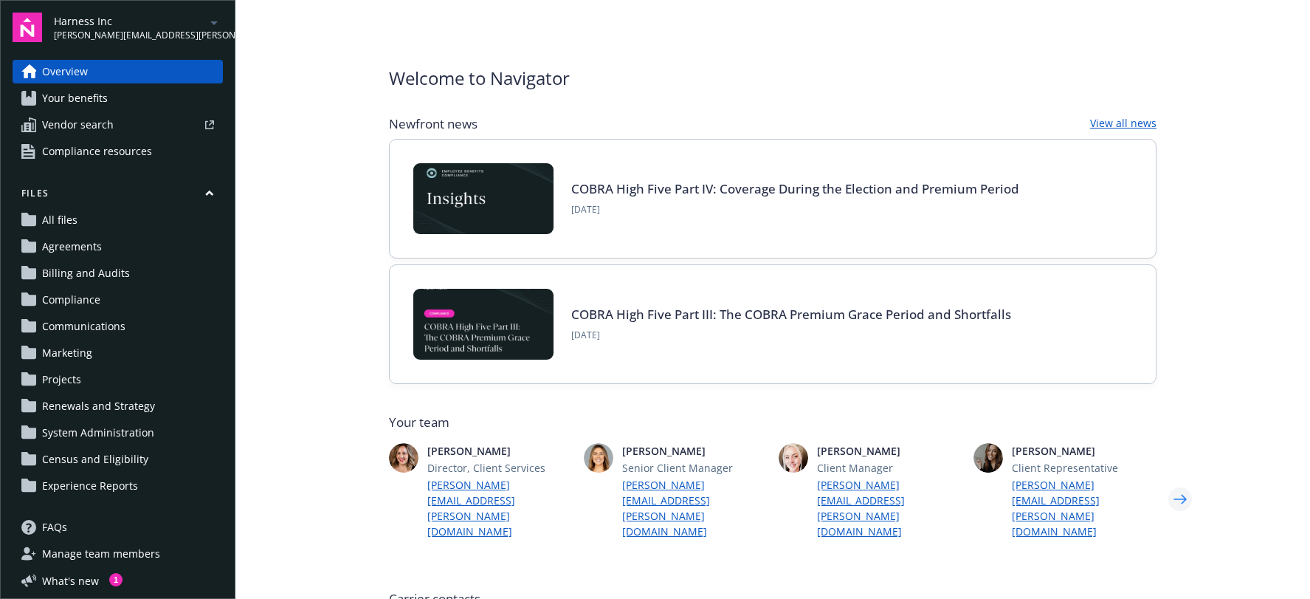
click at [1179, 484] on icon "Next" at bounding box center [1180, 499] width 24 height 30
click at [354, 484] on icon "Previous" at bounding box center [366, 499] width 24 height 30
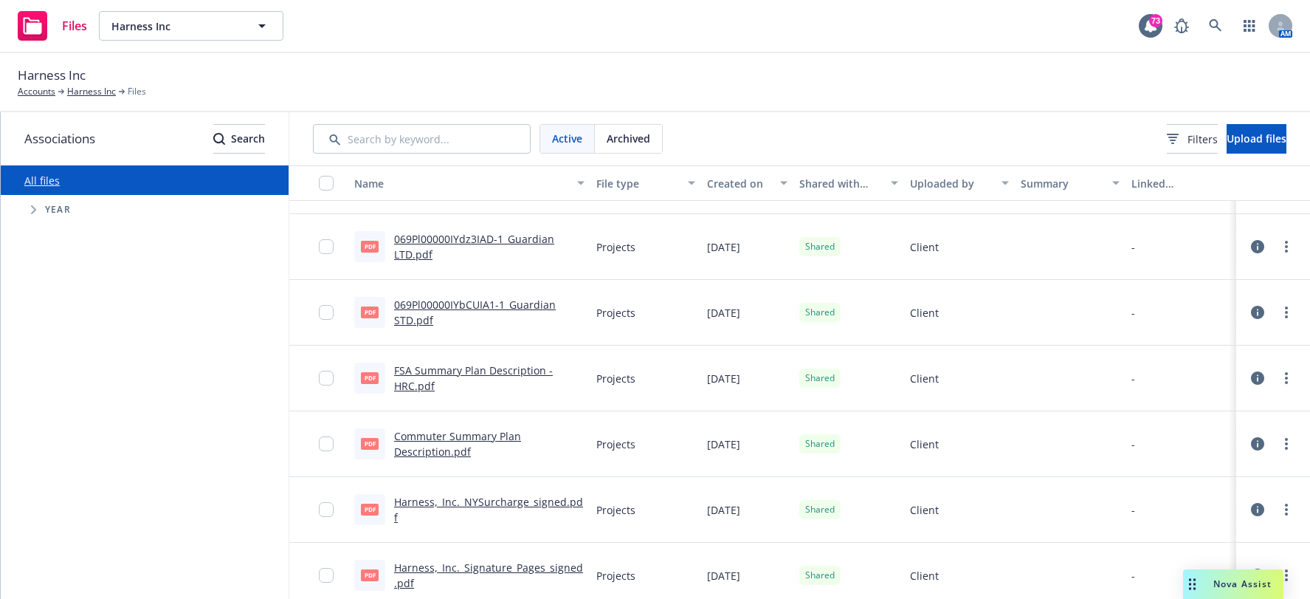
scroll to position [907, 0]
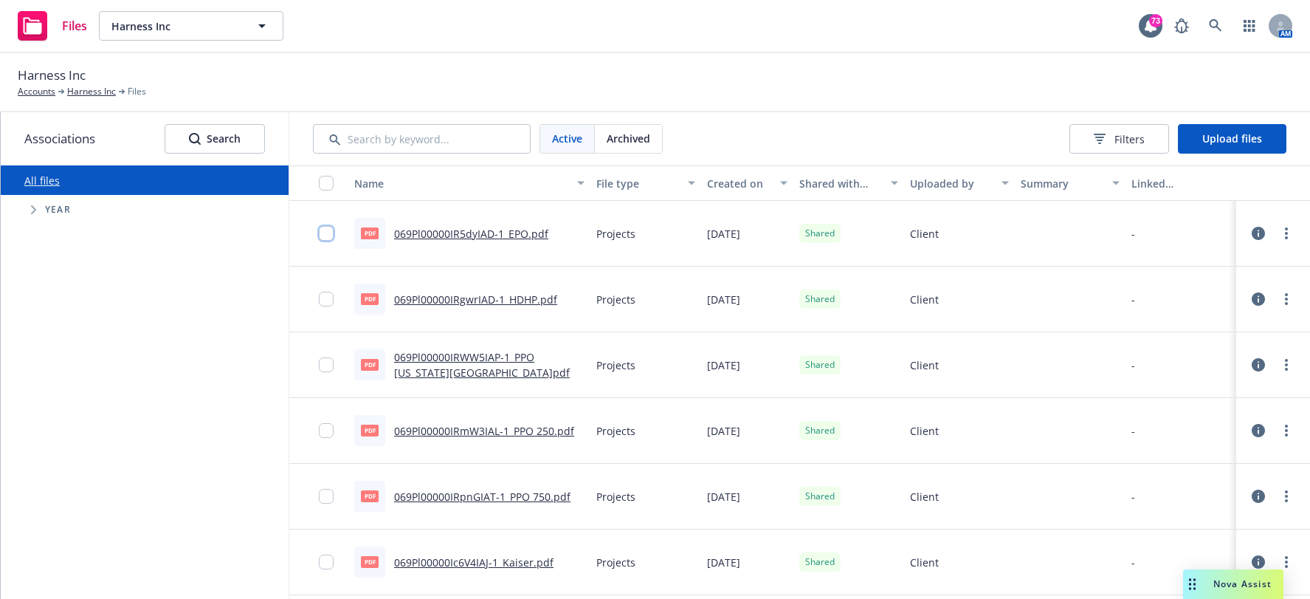
click at [319, 235] on input "checkbox" at bounding box center [326, 233] width 15 height 15
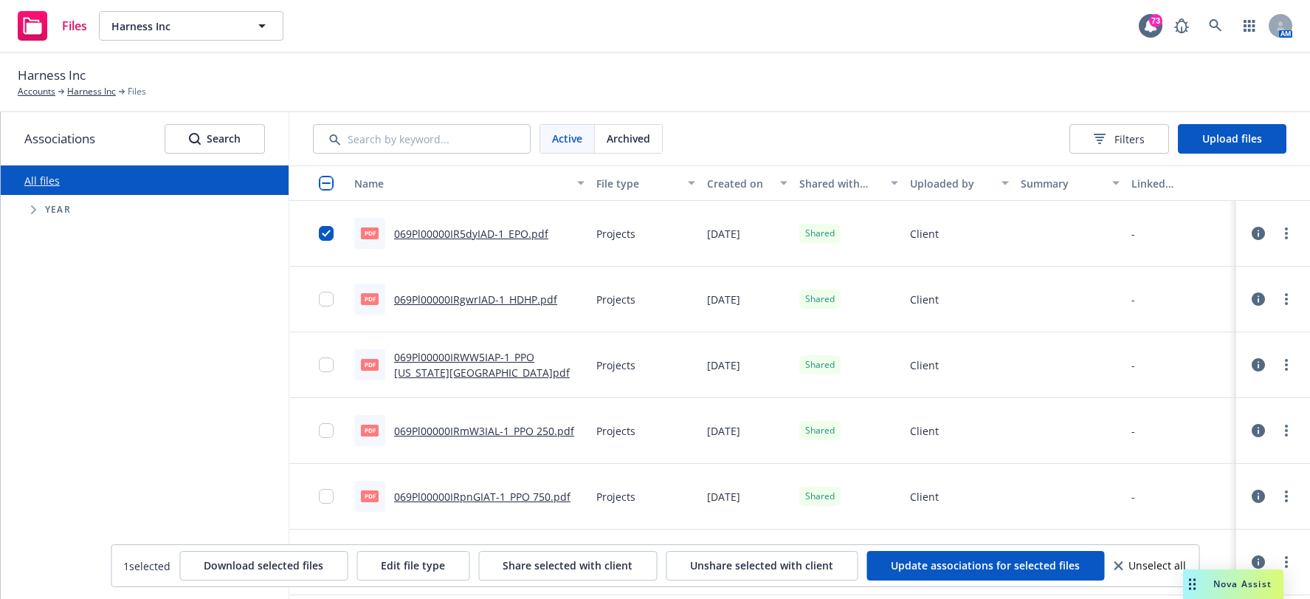
click at [319, 187] on input "checkbox" at bounding box center [326, 183] width 15 height 15
click at [238, 565] on span "Download selected files" at bounding box center [267, 565] width 120 height 14
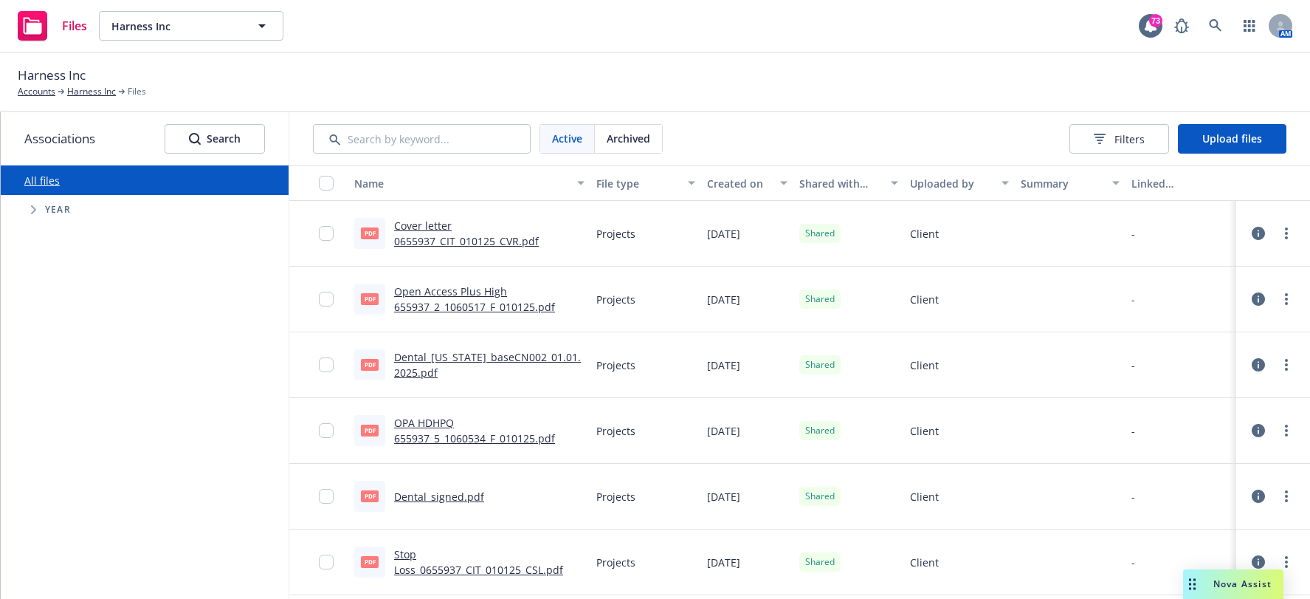
click at [1204, 81] on div "Harness Inc Accounts Harness Inc Files" at bounding box center [655, 82] width 1275 height 32
click at [407, 303] on link "Open Access Plus High 655937_2_1060517_F_010125.pdf" at bounding box center [474, 299] width 161 height 30
click at [111, 399] on div "All files Accessibility guide for tree Tree Example. Navigate the tree with the…" at bounding box center [145, 381] width 288 height 433
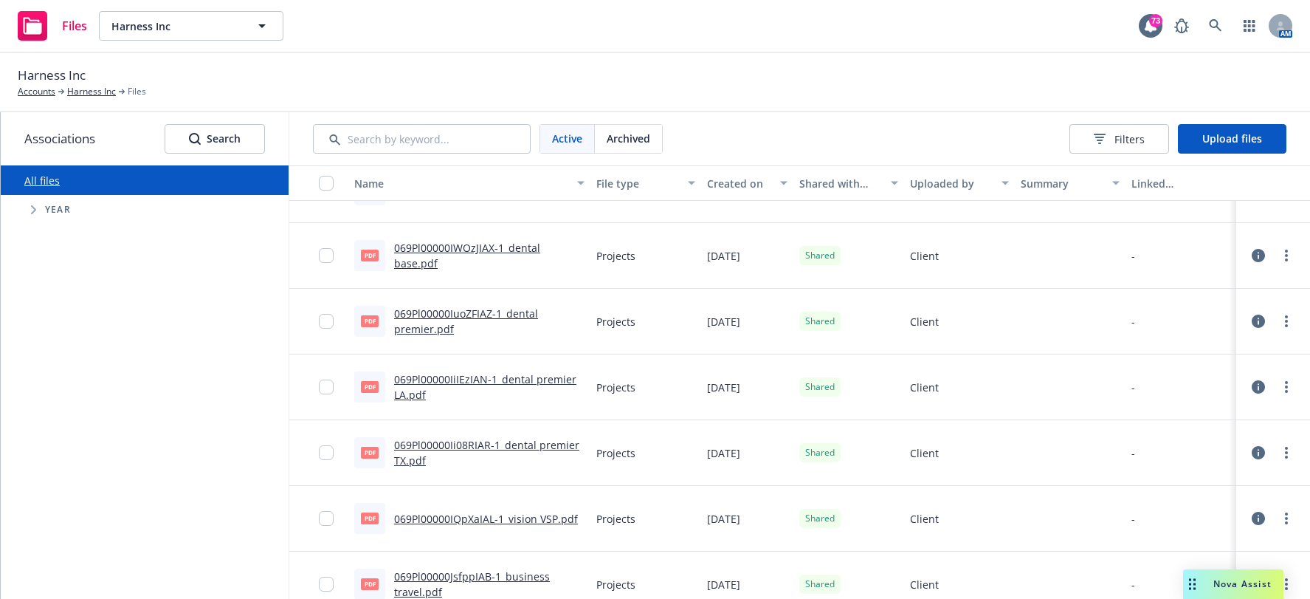
scroll to position [1402, 0]
